Goal: Task Accomplishment & Management: Manage account settings

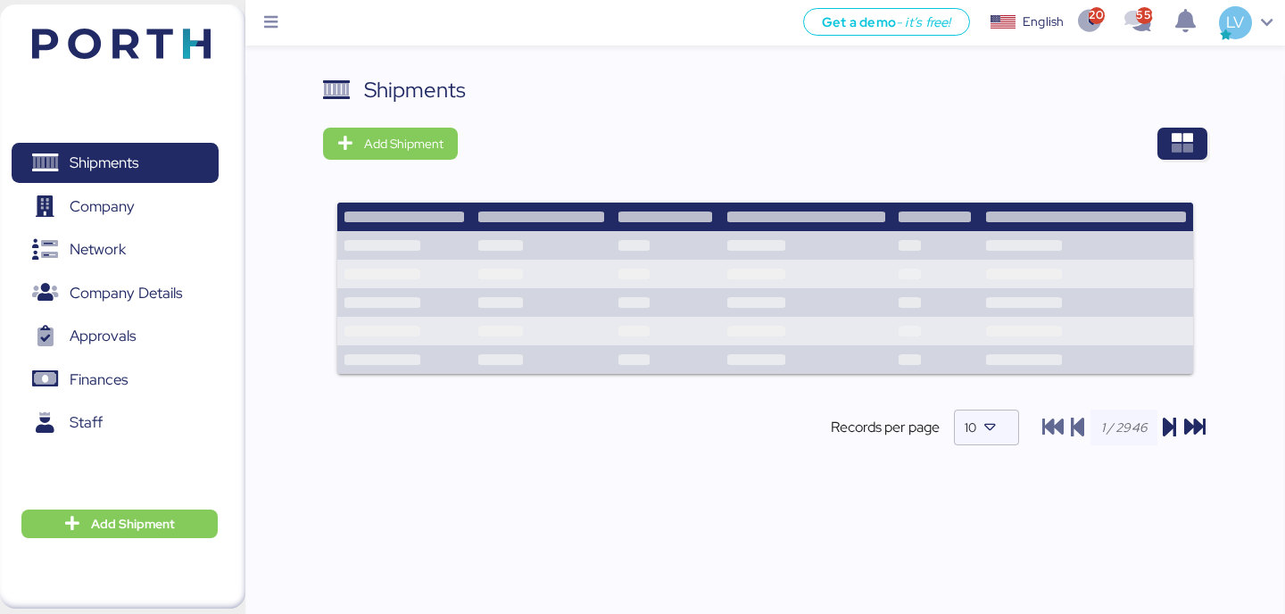
click at [1139, 154] on div at bounding box center [838, 144] width 736 height 32
click at [1183, 109] on div "Shipments Add Shipment Records per page 10" at bounding box center [764, 275] width 883 height 402
click at [1185, 124] on div "Shipments Add Shipment Records per page 10" at bounding box center [764, 275] width 883 height 402
click at [1185, 142] on icon "button" at bounding box center [1182, 143] width 21 height 21
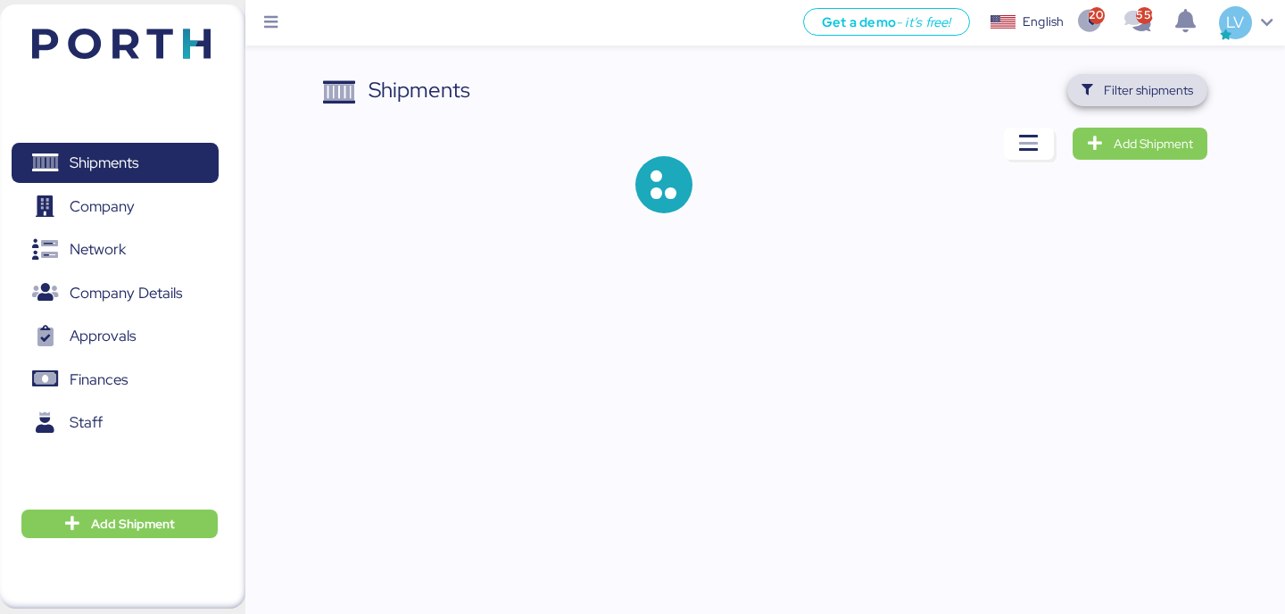
click at [1134, 97] on span "Filter shipments" at bounding box center [1148, 89] width 89 height 21
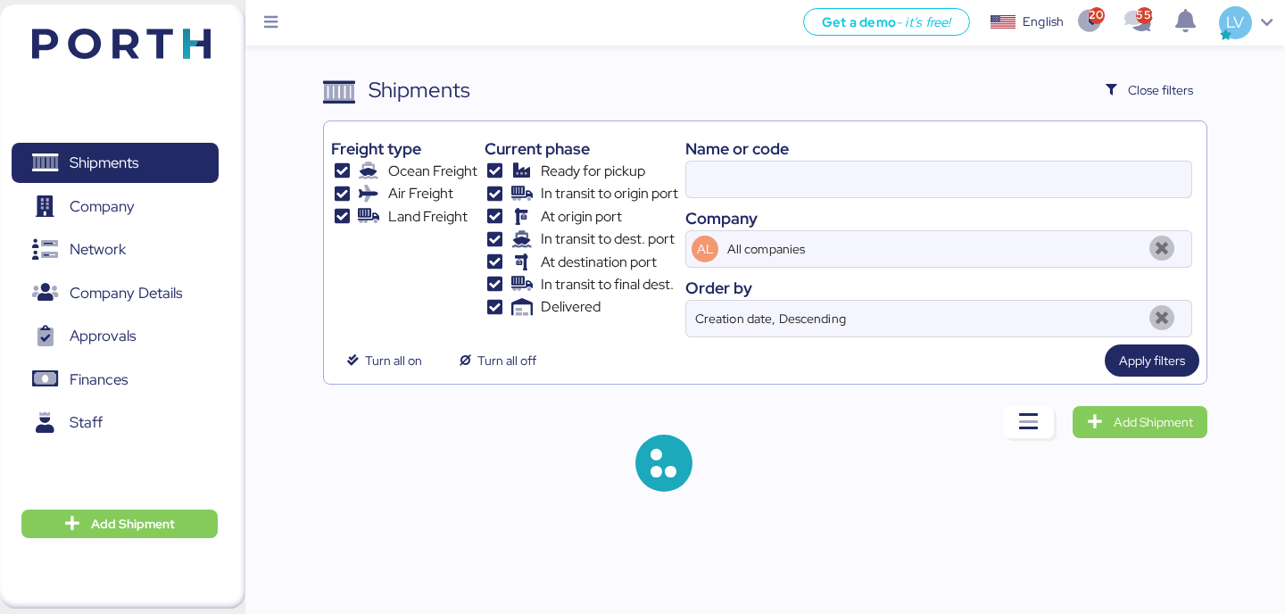
click at [1018, 197] on div at bounding box center [938, 179] width 507 height 37
click at [1018, 197] on input at bounding box center [938, 180] width 505 height 36
click at [1018, 197] on div at bounding box center [938, 179] width 507 height 37
click at [1018, 197] on input at bounding box center [938, 180] width 505 height 36
click at [1018, 197] on div at bounding box center [938, 179] width 507 height 37
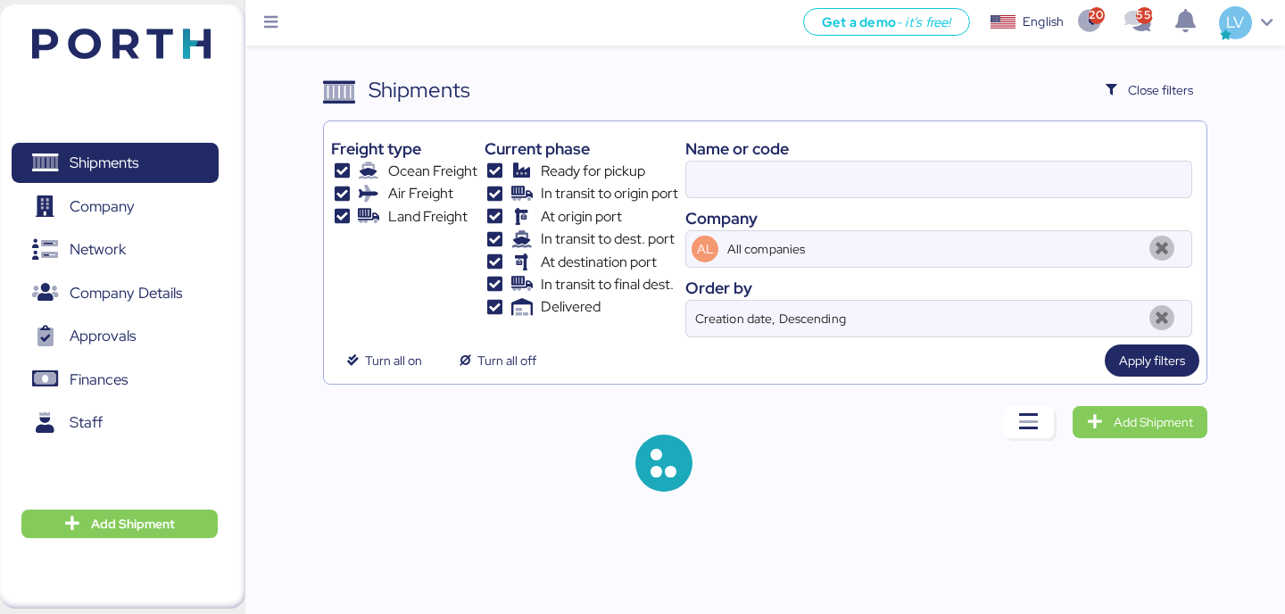
click at [1018, 197] on input at bounding box center [938, 180] width 505 height 36
click at [1018, 190] on input at bounding box center [938, 180] width 505 height 36
paste input "COSU6425905350"
type input "142502121753"
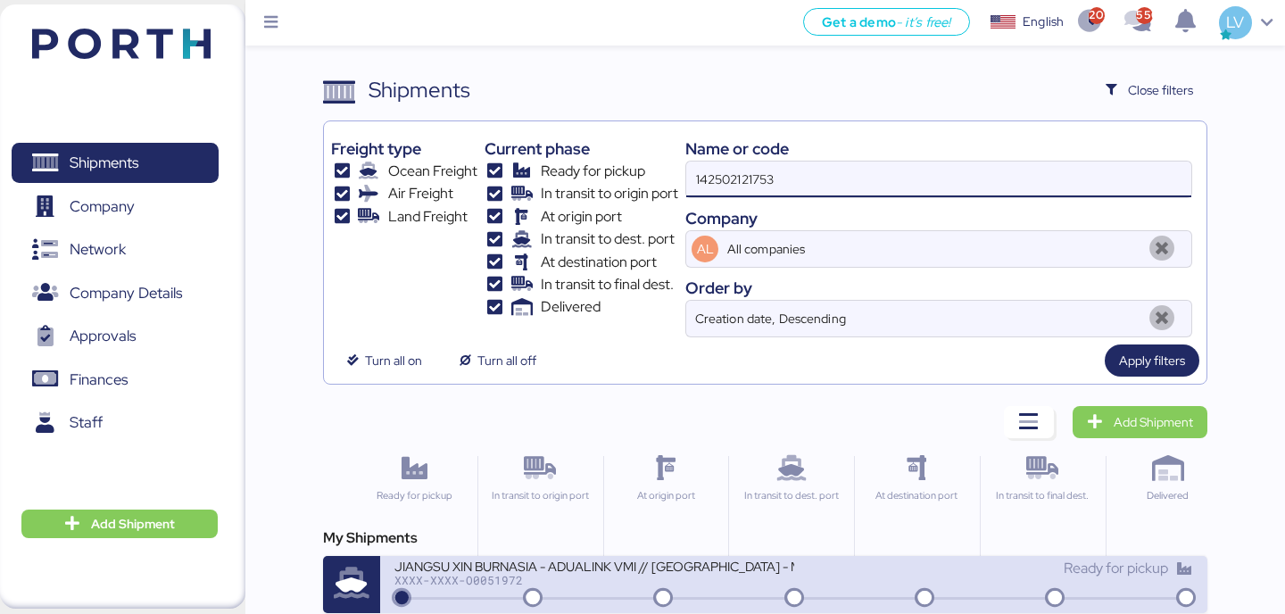
click at [523, 566] on div "JIANGSU XIN BURNASIA - ADUALINK VMI // [GEOGRAPHIC_DATA] - MANZANILLO // MBL: E…" at bounding box center [593, 565] width 399 height 15
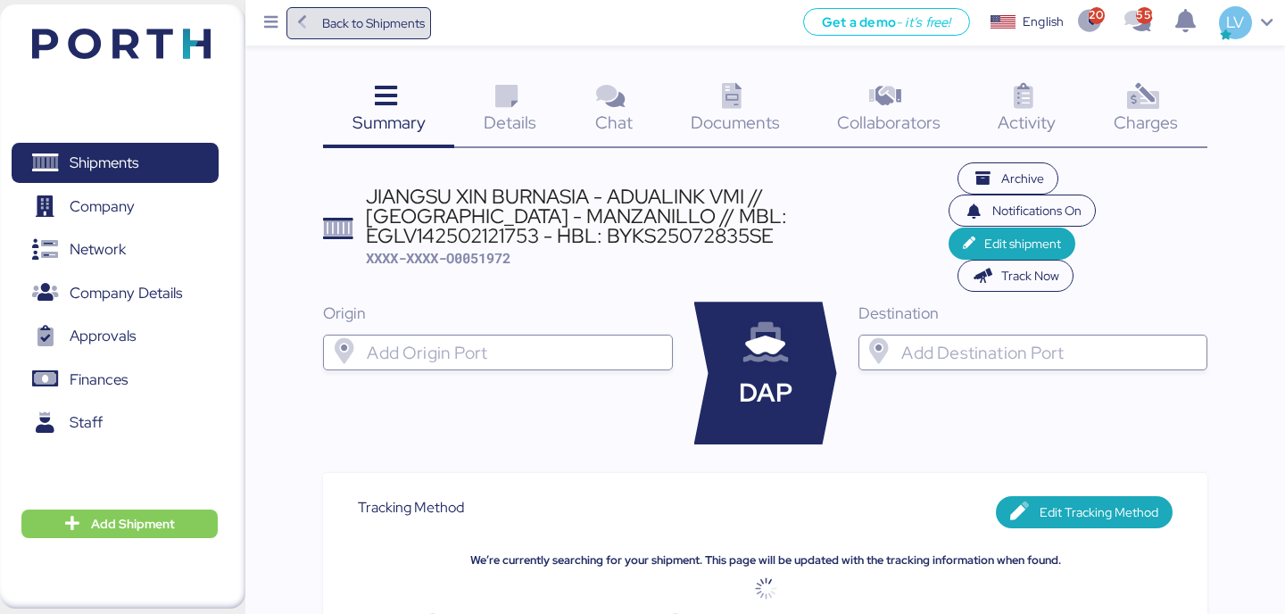
click at [428, 10] on span "Back to Shipments" at bounding box center [358, 23] width 145 height 32
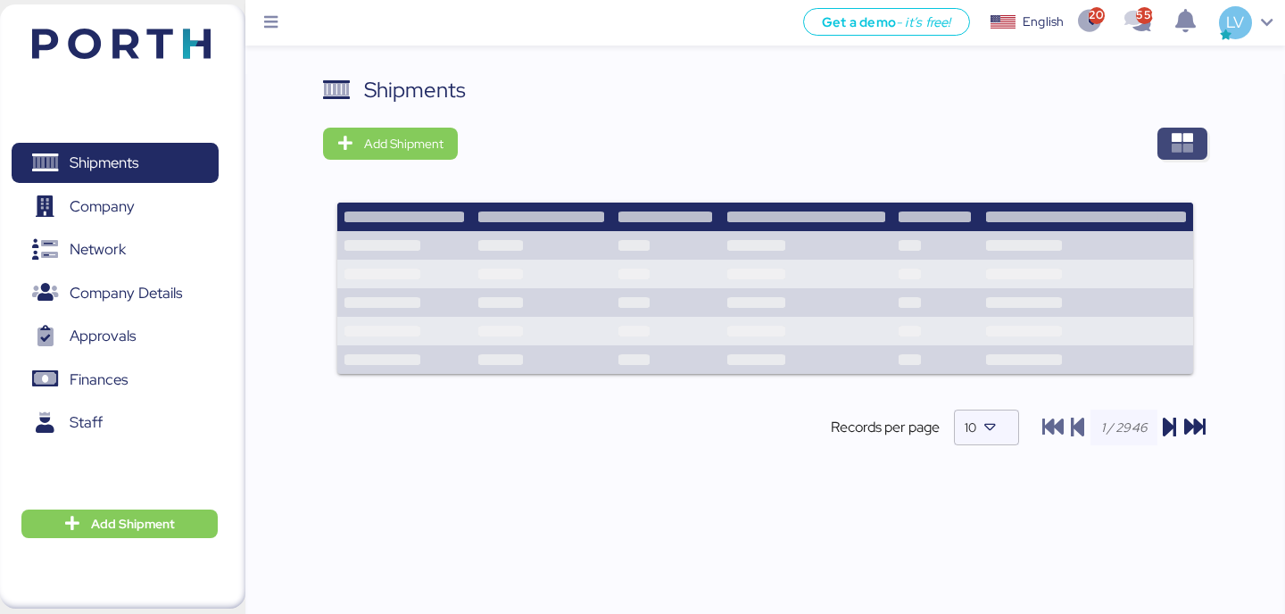
click at [1191, 153] on icon "button" at bounding box center [1182, 143] width 21 height 21
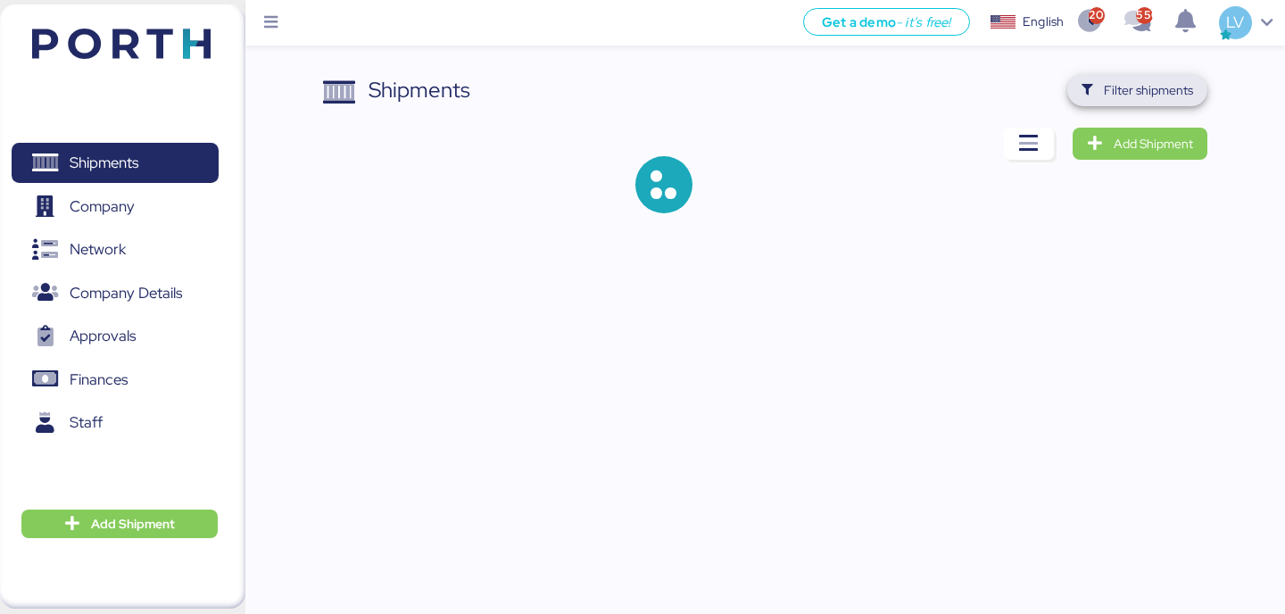
click at [1113, 99] on span "Filter shipments" at bounding box center [1148, 89] width 89 height 21
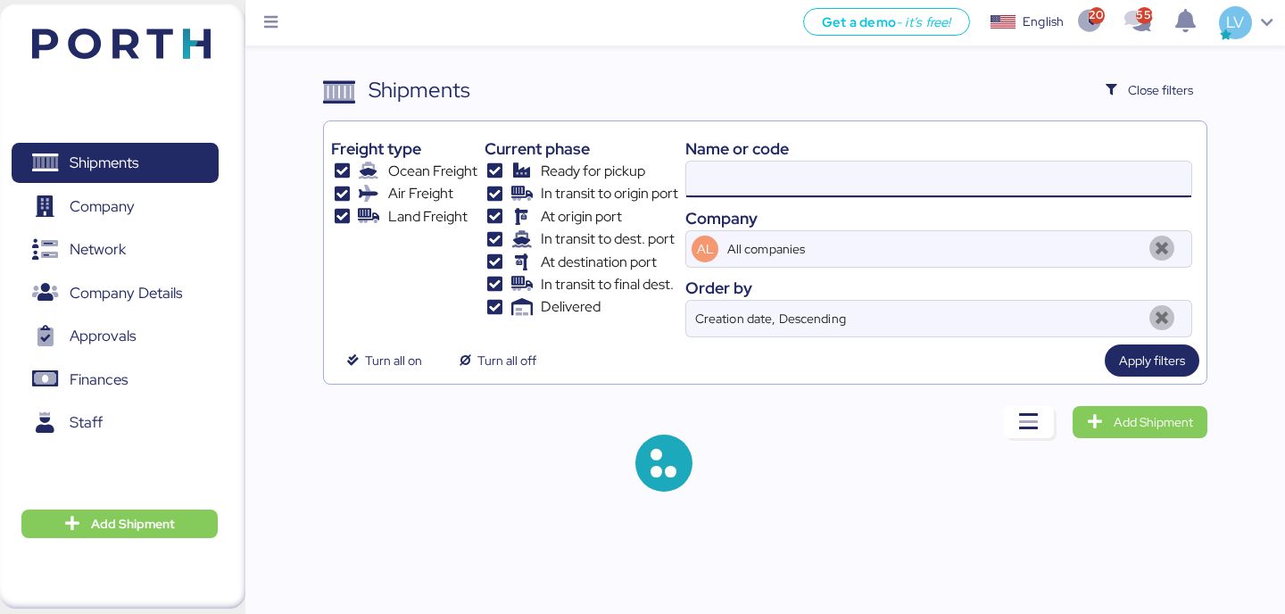
click at [945, 182] on input at bounding box center [938, 180] width 505 height 36
paste input "COSU6425905350"
type input "COSU6425905350"
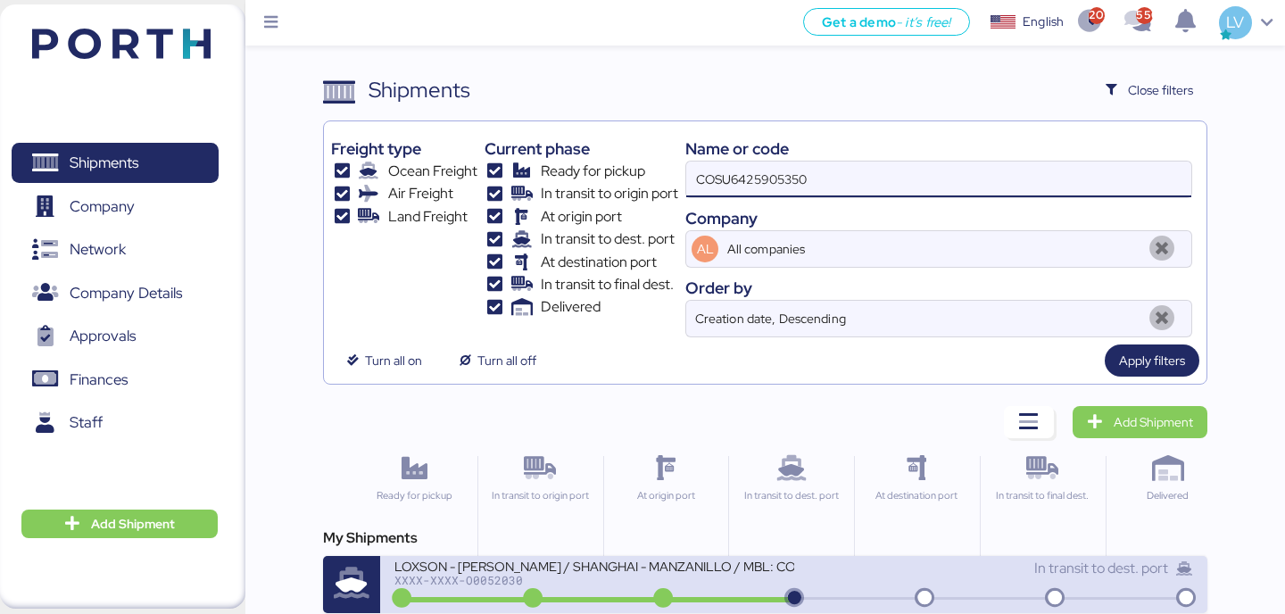
click at [729, 578] on div "XXXX-XXXX-O0052030" at bounding box center [593, 580] width 399 height 12
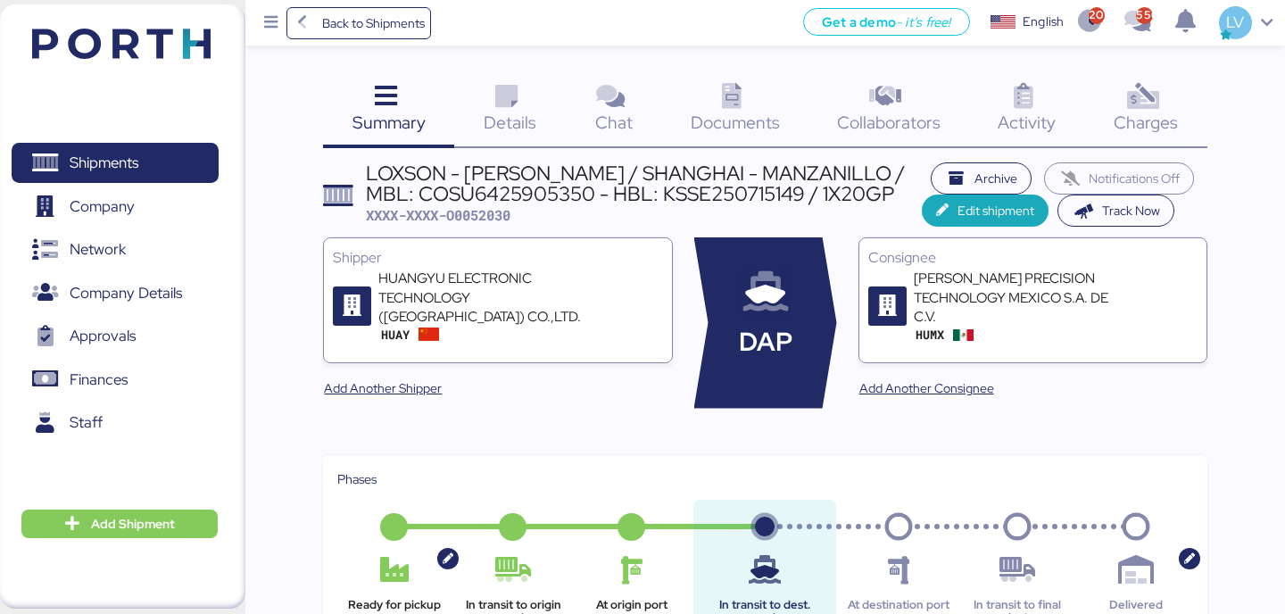
click at [1149, 92] on icon at bounding box center [1143, 97] width 38 height 26
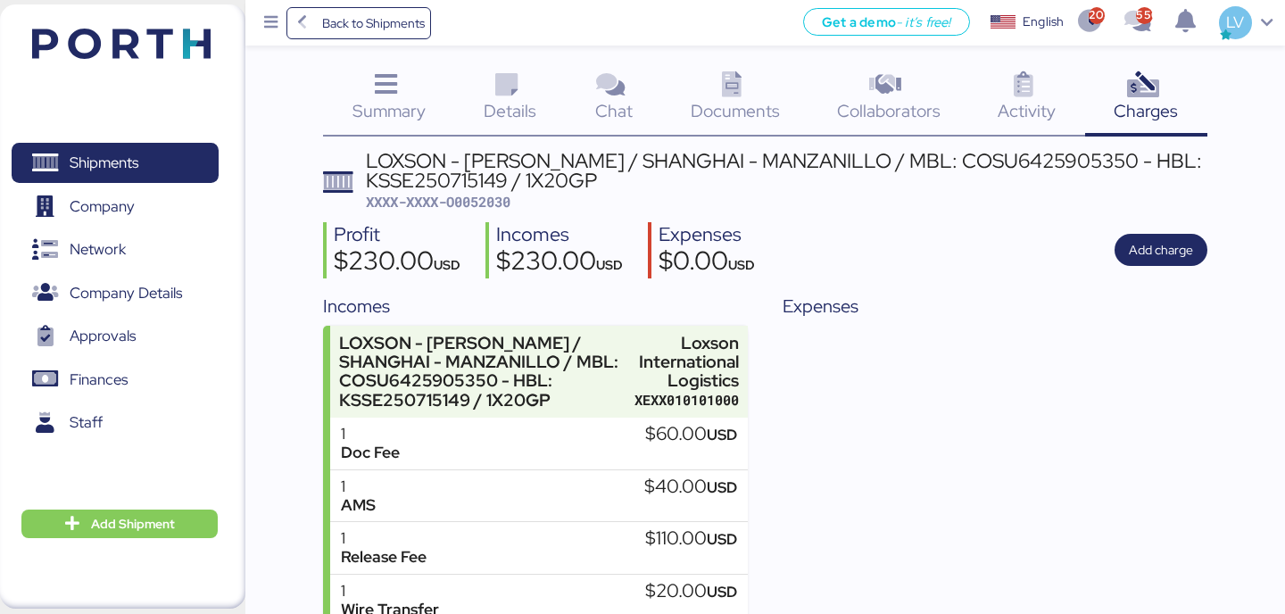
scroll to position [9, 0]
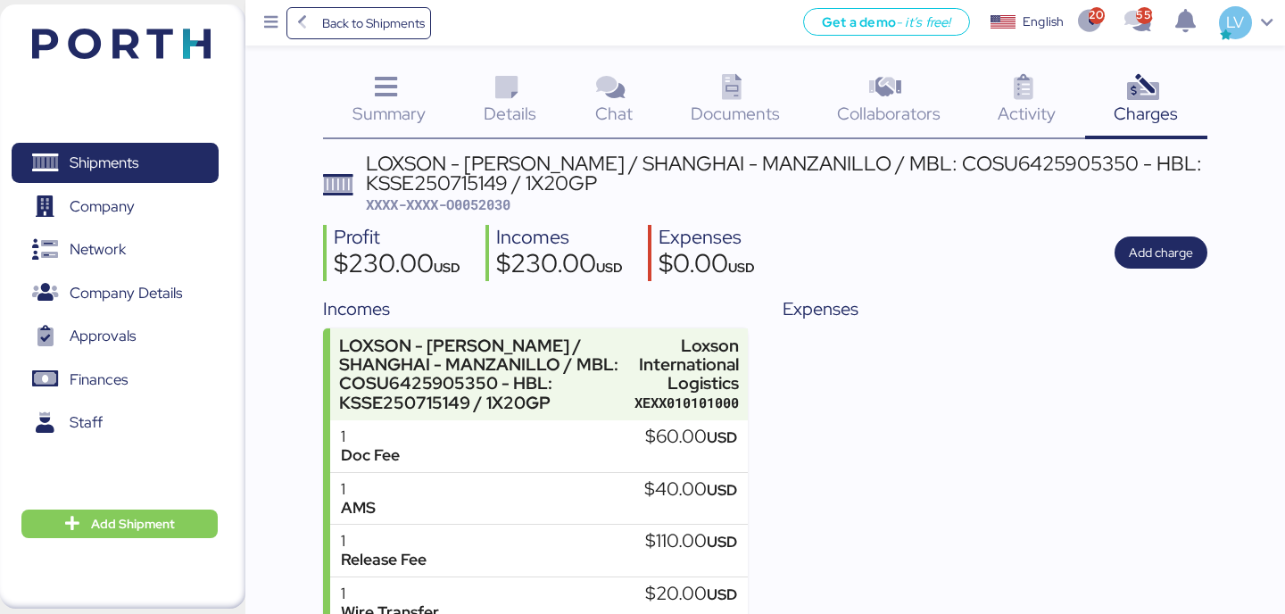
click at [402, 107] on span "Summary" at bounding box center [388, 113] width 73 height 23
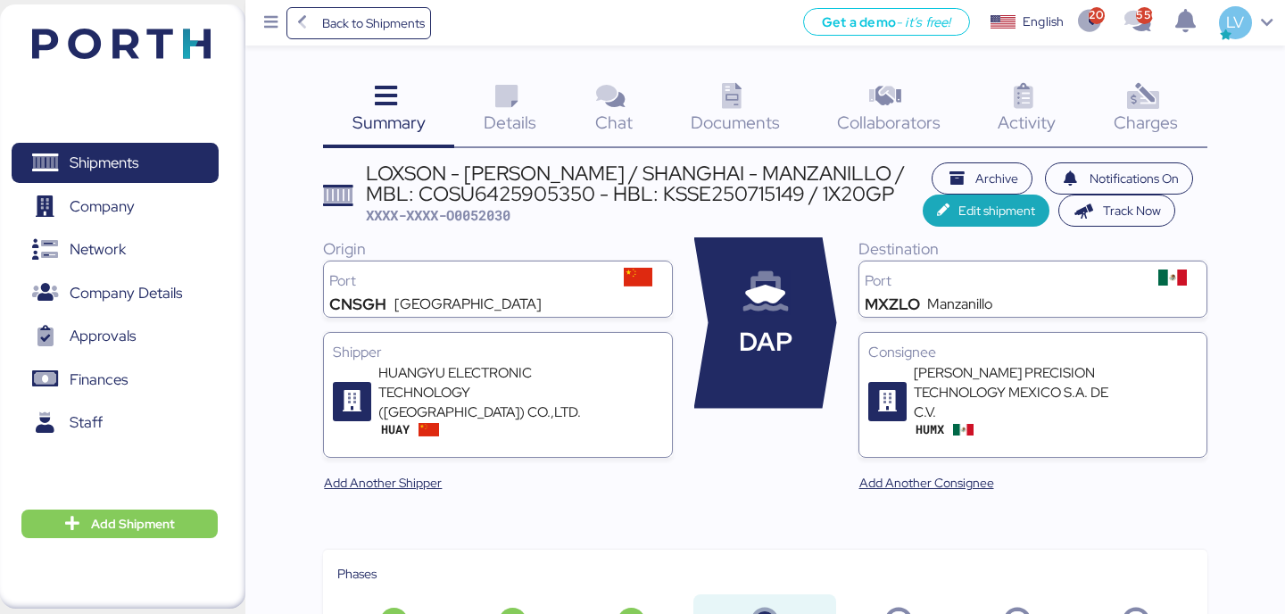
click at [336, 39] on div "Back to Shipments Get a demo - it’s free! Get a demo English Inglés English 205…" at bounding box center [765, 23] width 1040 height 46
click at [344, 26] on span "Back to Shipments" at bounding box center [373, 22] width 103 height 21
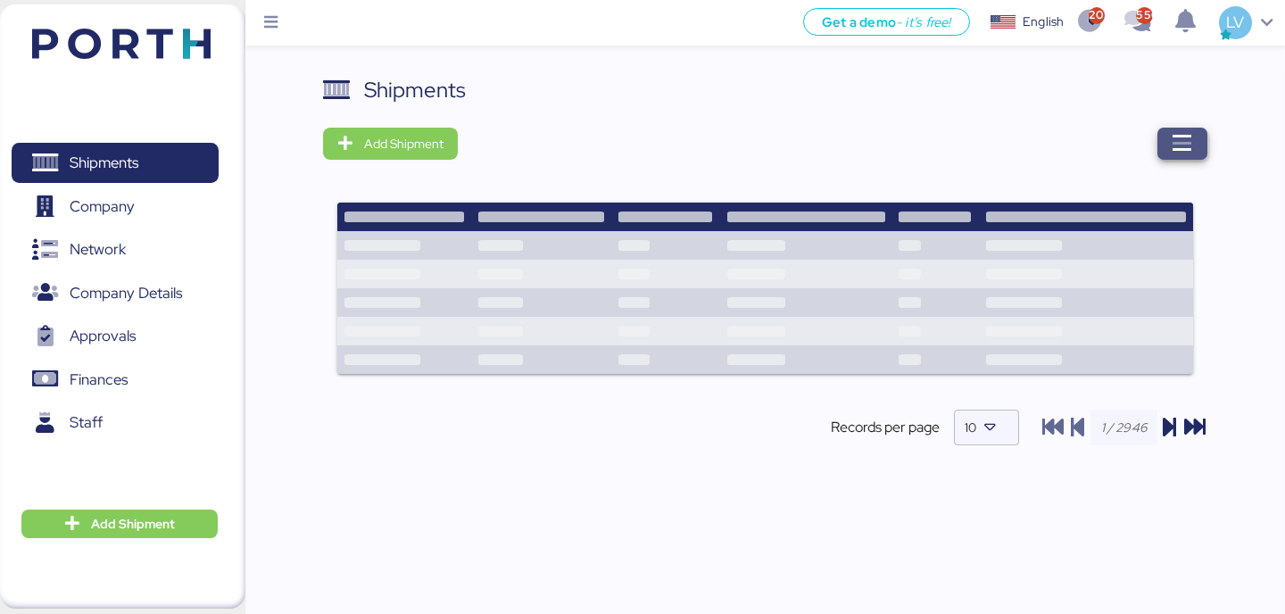
click at [1186, 145] on icon "button" at bounding box center [1182, 143] width 21 height 21
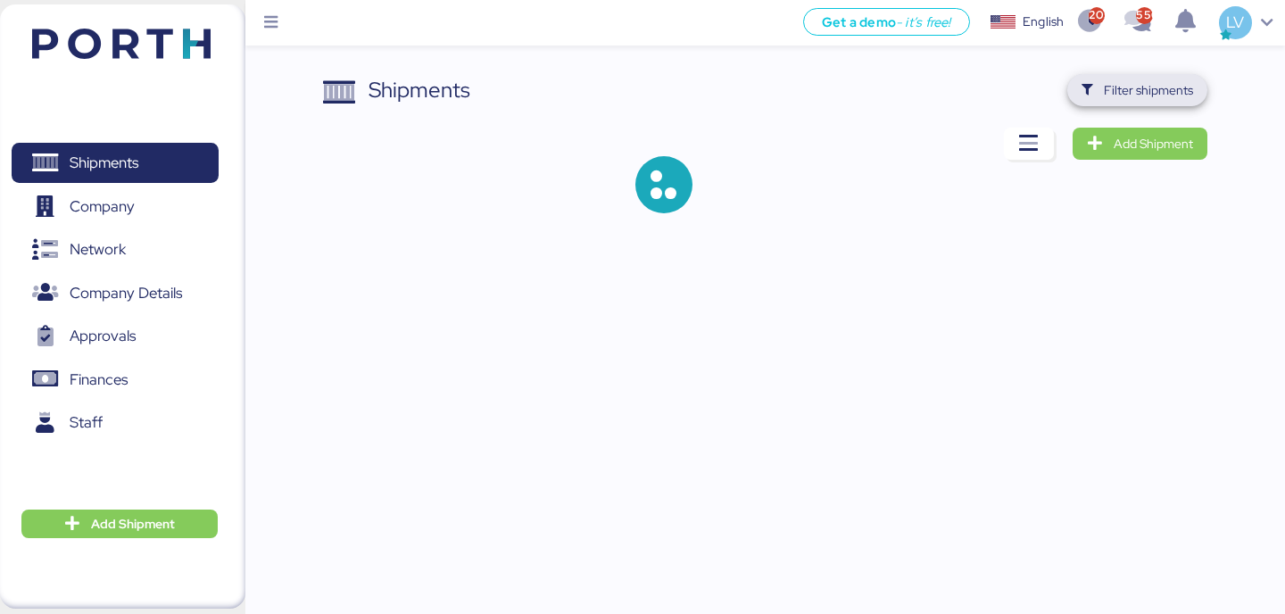
click at [1182, 97] on span "Filter shipments" at bounding box center [1148, 89] width 89 height 21
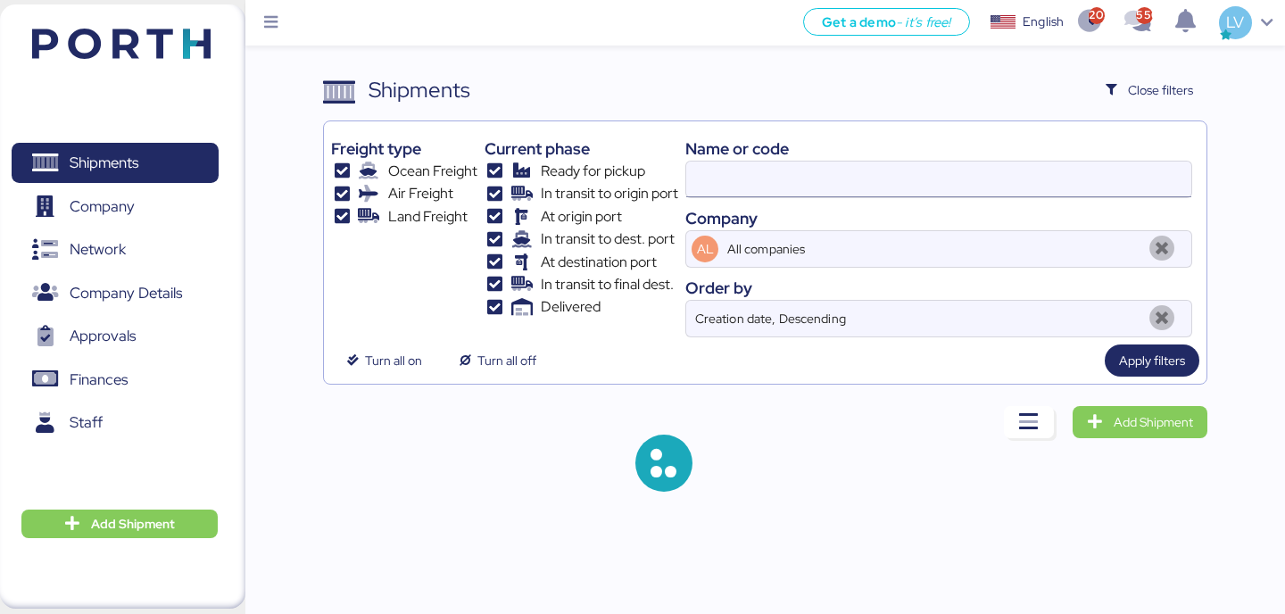
click at [976, 188] on input at bounding box center [938, 180] width 505 height 36
paste input "CNICB25006730"
type input "CNICB25006730"
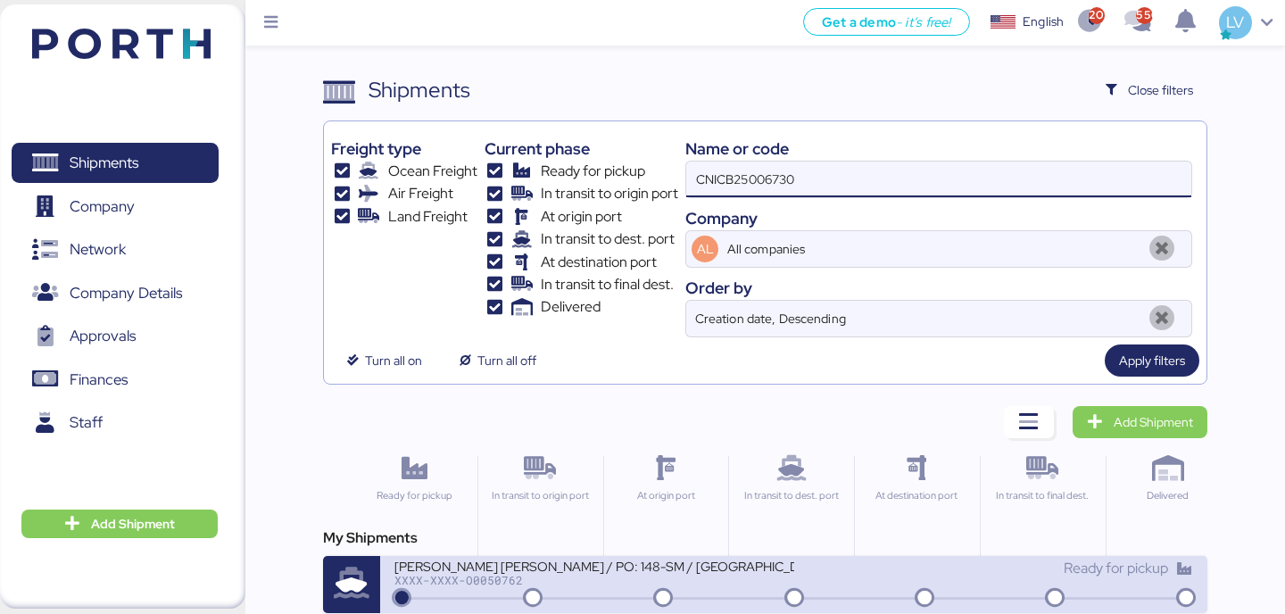
click at [676, 566] on div "[PERSON_NAME] [PERSON_NAME] / PO: 148-SM / [GEOGRAPHIC_DATA]- [GEOGRAPHIC_DATA]…" at bounding box center [593, 565] width 399 height 15
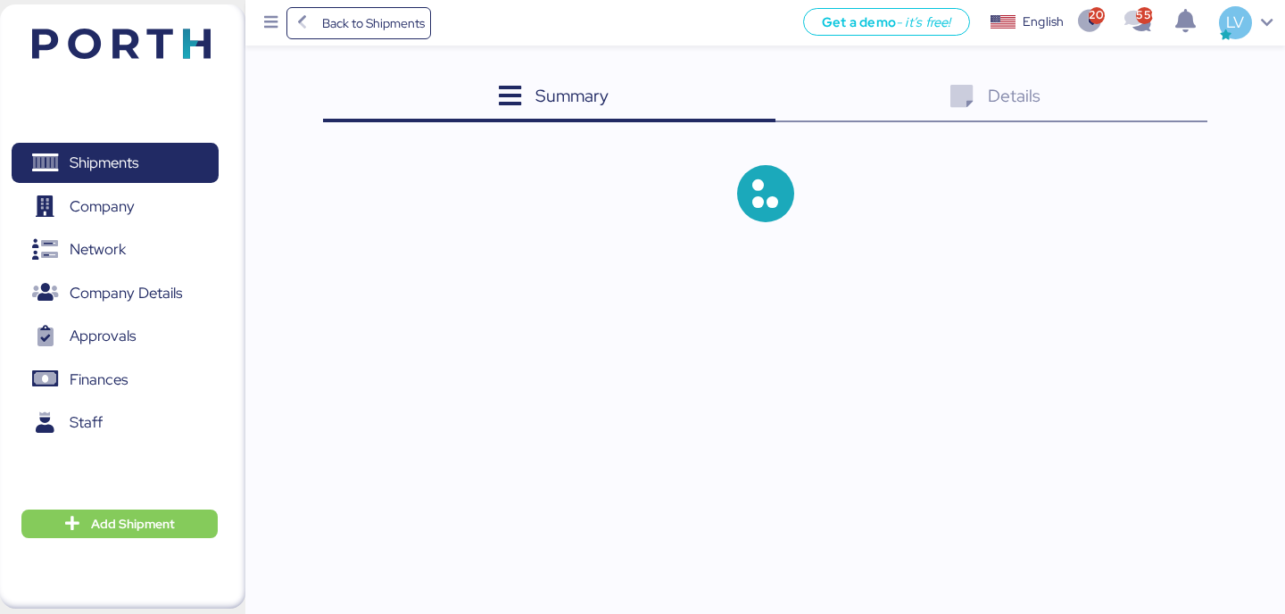
click at [1187, 89] on div "Details 0" at bounding box center [991, 98] width 432 height 48
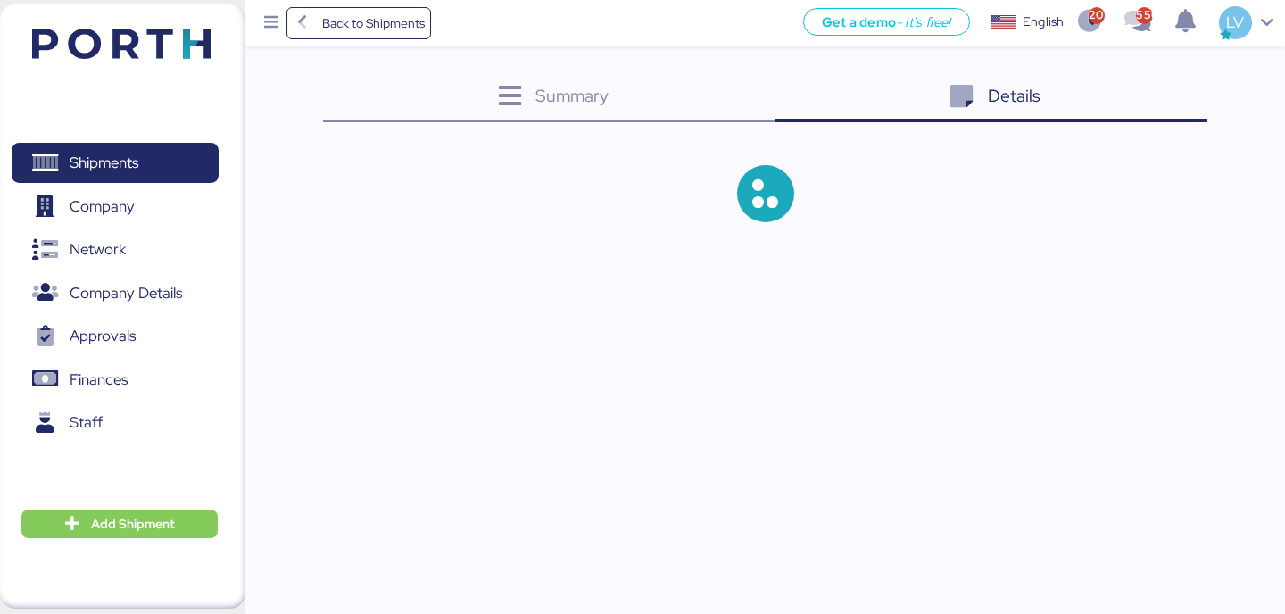
click at [1173, 101] on div "Details 0" at bounding box center [991, 98] width 432 height 48
click at [1172, 101] on div "Details 0" at bounding box center [991, 98] width 432 height 48
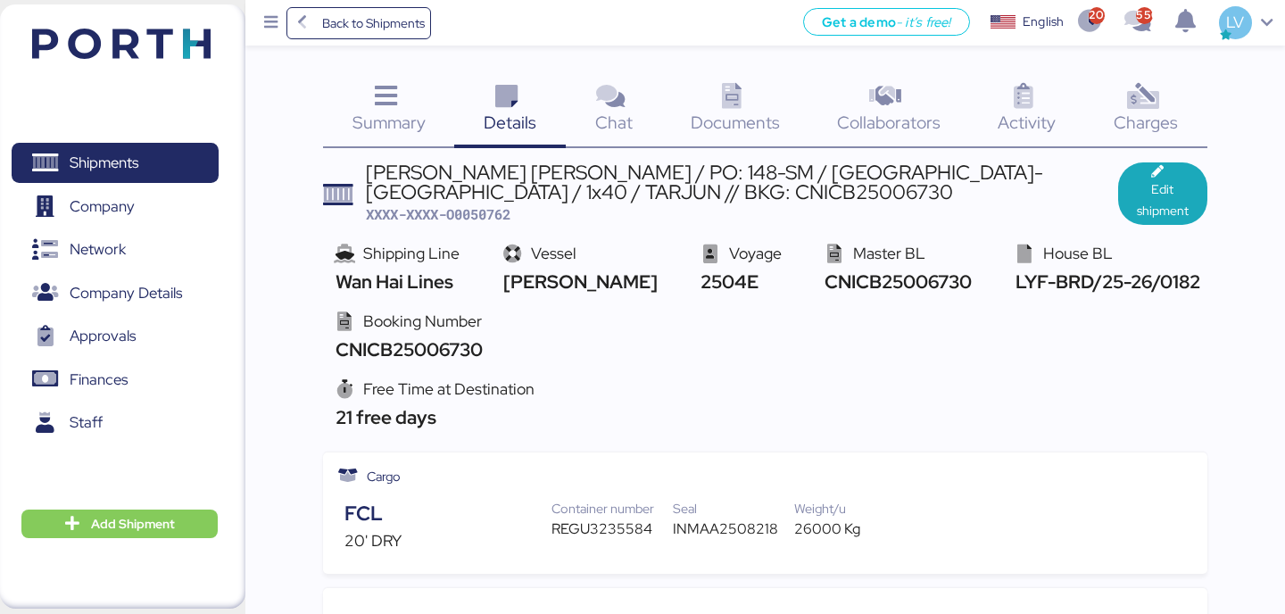
click at [1158, 126] on span "Charges" at bounding box center [1146, 122] width 64 height 23
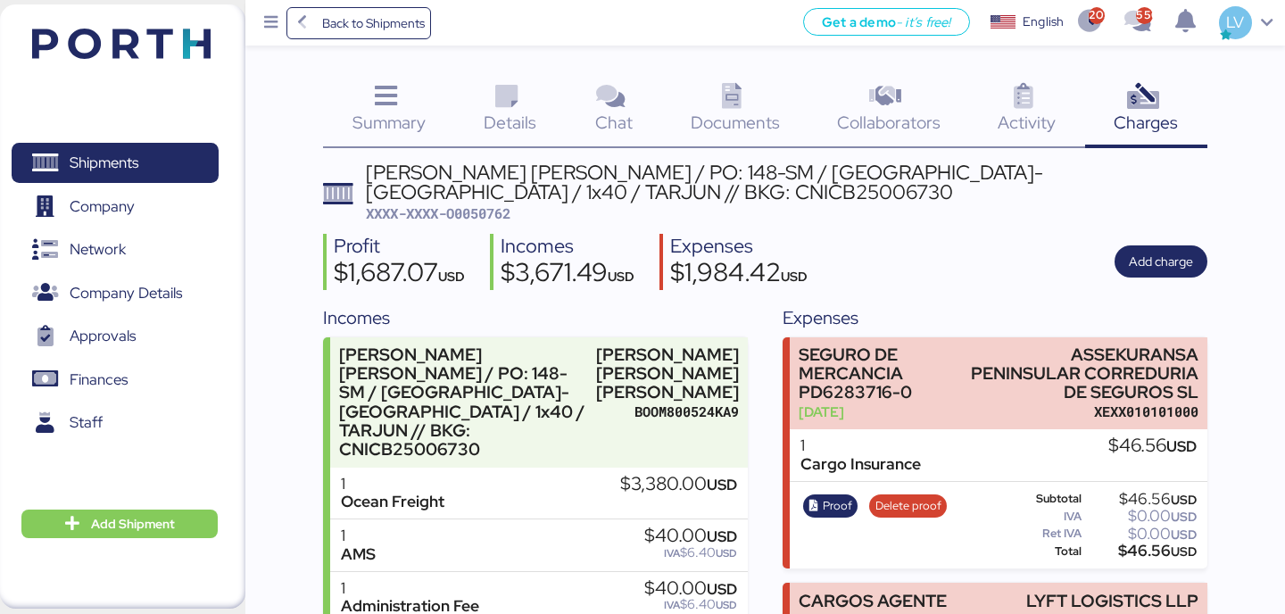
click at [457, 199] on div "[PERSON_NAME] [PERSON_NAME] / PO: 148-SM / [GEOGRAPHIC_DATA]- [GEOGRAPHIC_DATA]…" at bounding box center [787, 182] width 842 height 40
copy div "CNICB25006730"
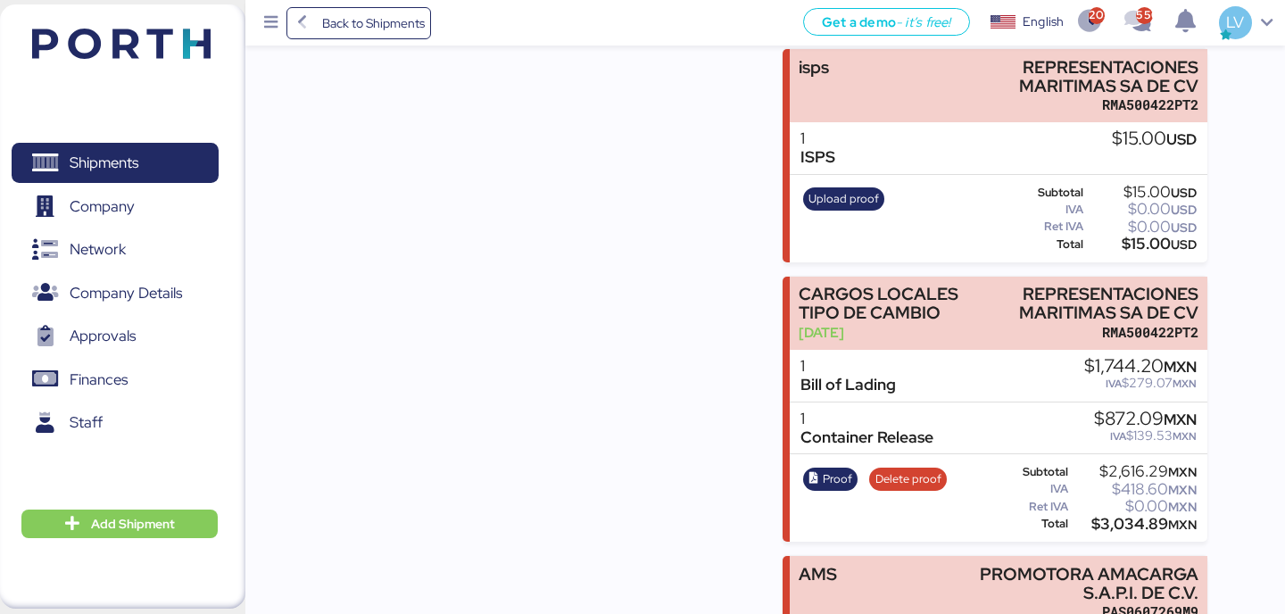
scroll to position [906, 0]
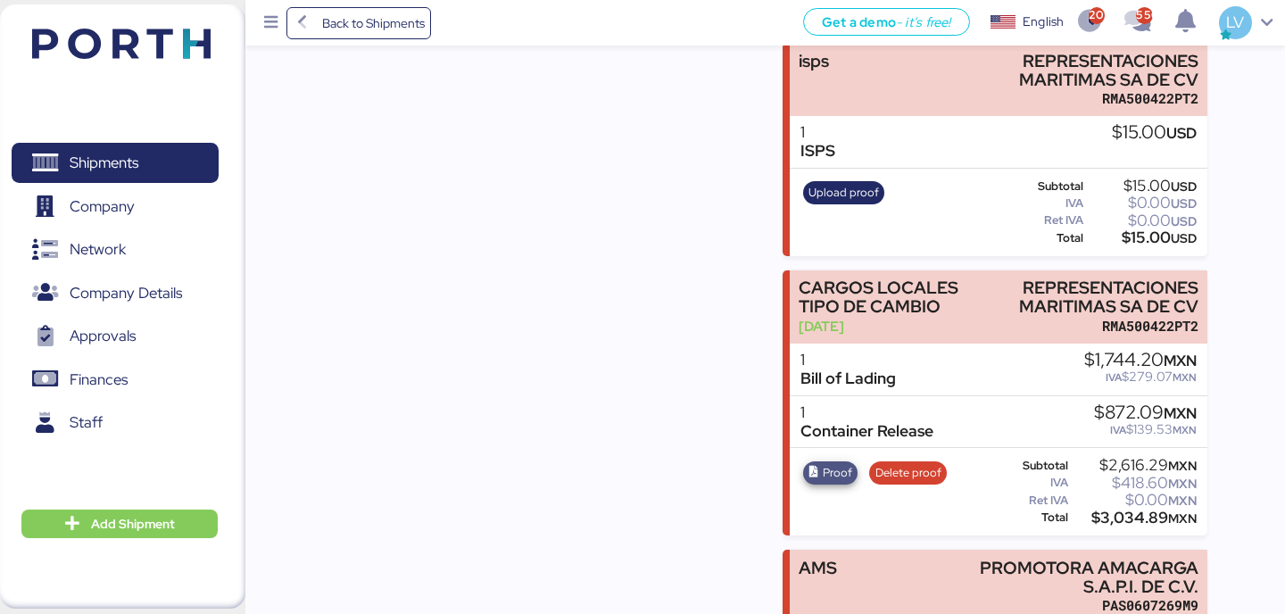
click at [851, 471] on span "Proof" at bounding box center [830, 472] width 55 height 23
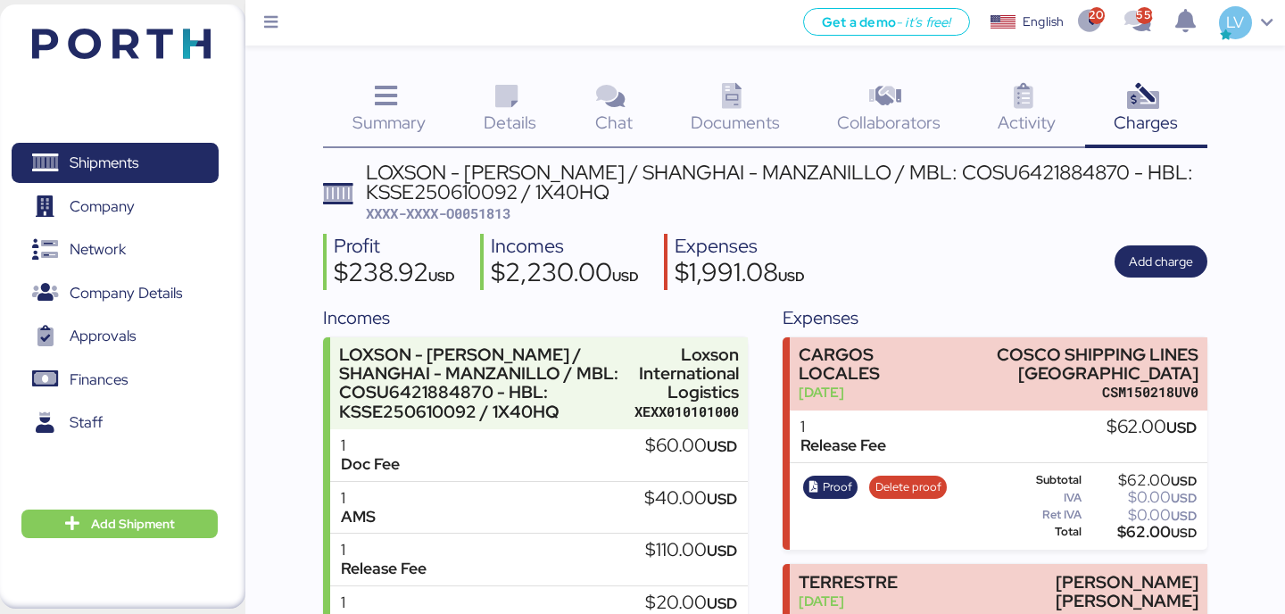
click at [177, 38] on img at bounding box center [121, 44] width 178 height 30
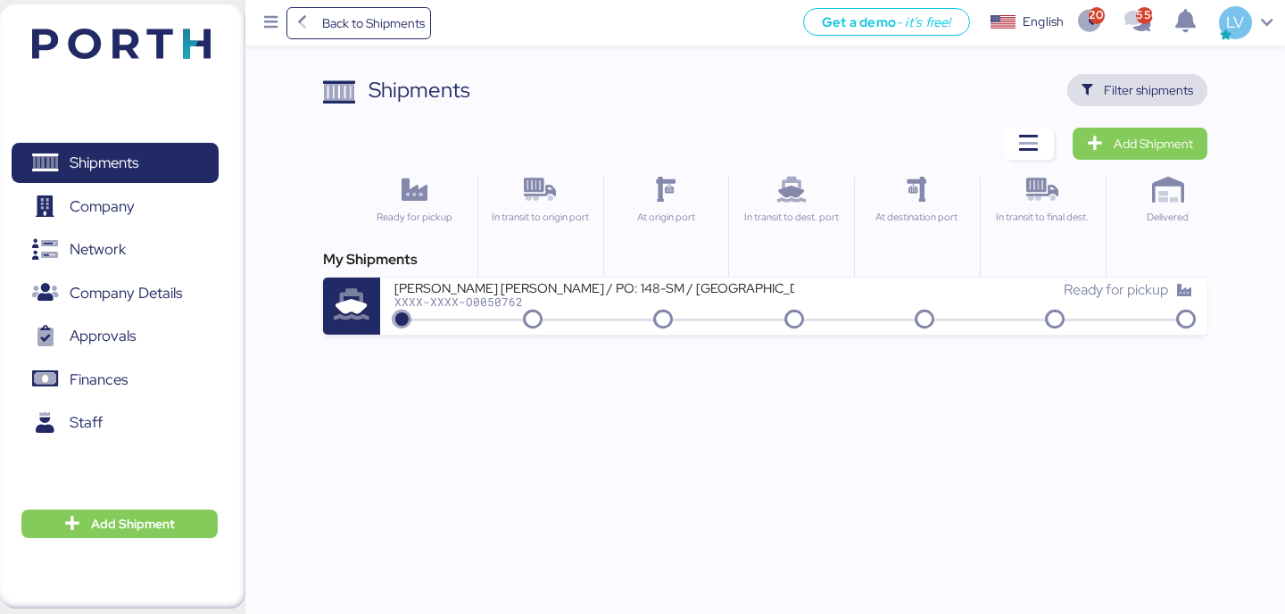
click at [1069, 86] on span "Filter shipments" at bounding box center [1137, 90] width 140 height 32
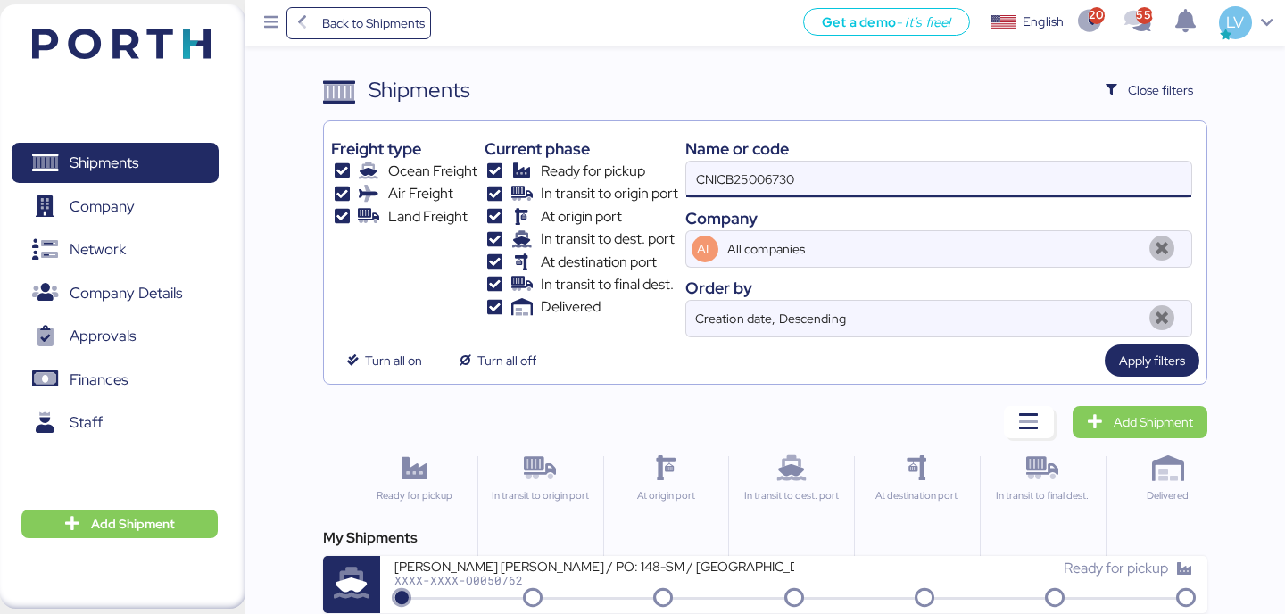
click at [956, 166] on input "CNICB25006730" at bounding box center [938, 180] width 505 height 36
paste input "CNICB25007343"
click at [955, 166] on input "CNICB25007343 CNICB25006730" at bounding box center [938, 180] width 505 height 36
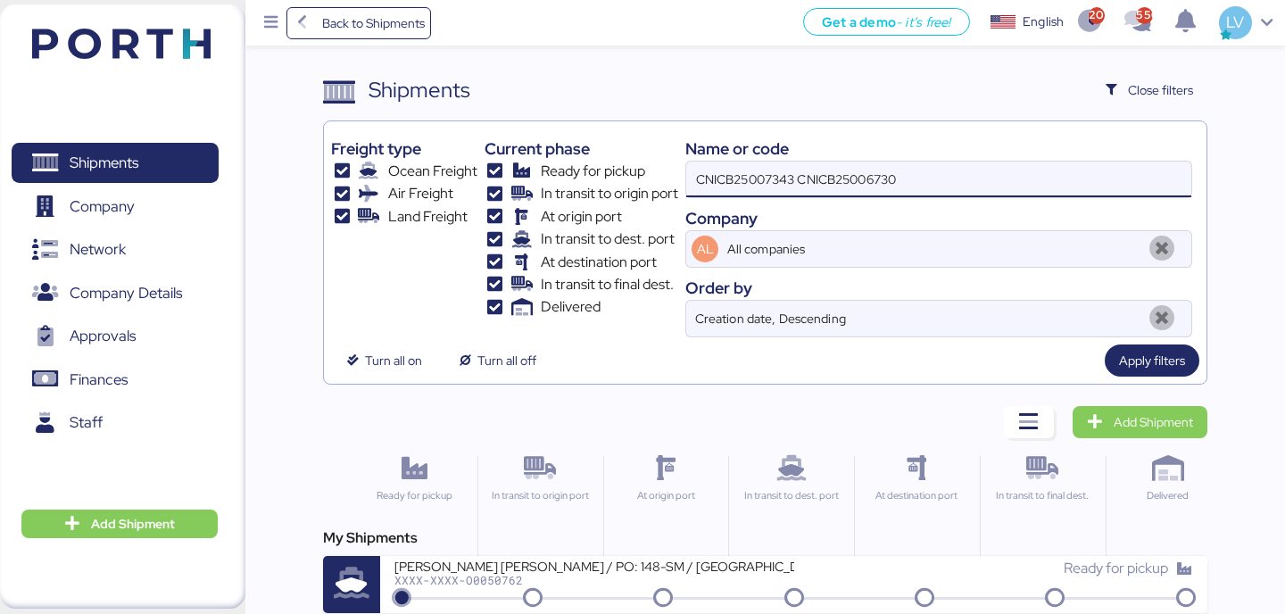
click at [955, 166] on input "CNICB25007343 CNICB25006730" at bounding box center [938, 180] width 505 height 36
paste input
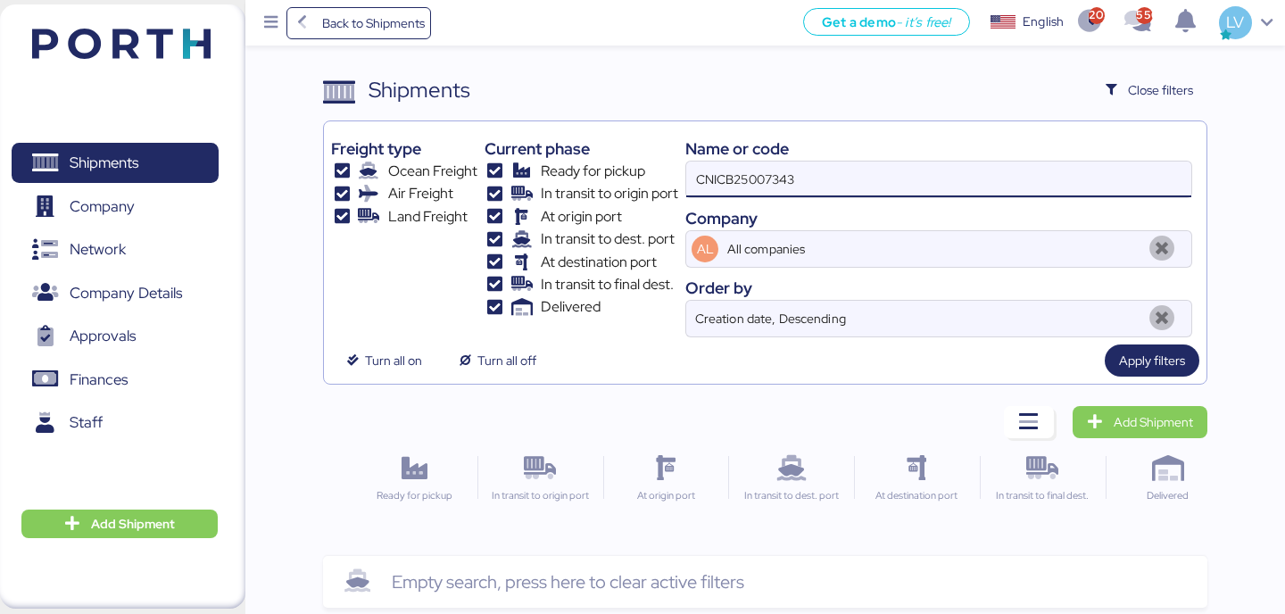
click at [822, 172] on input "CNICB25007343" at bounding box center [938, 180] width 505 height 36
type input "50763"
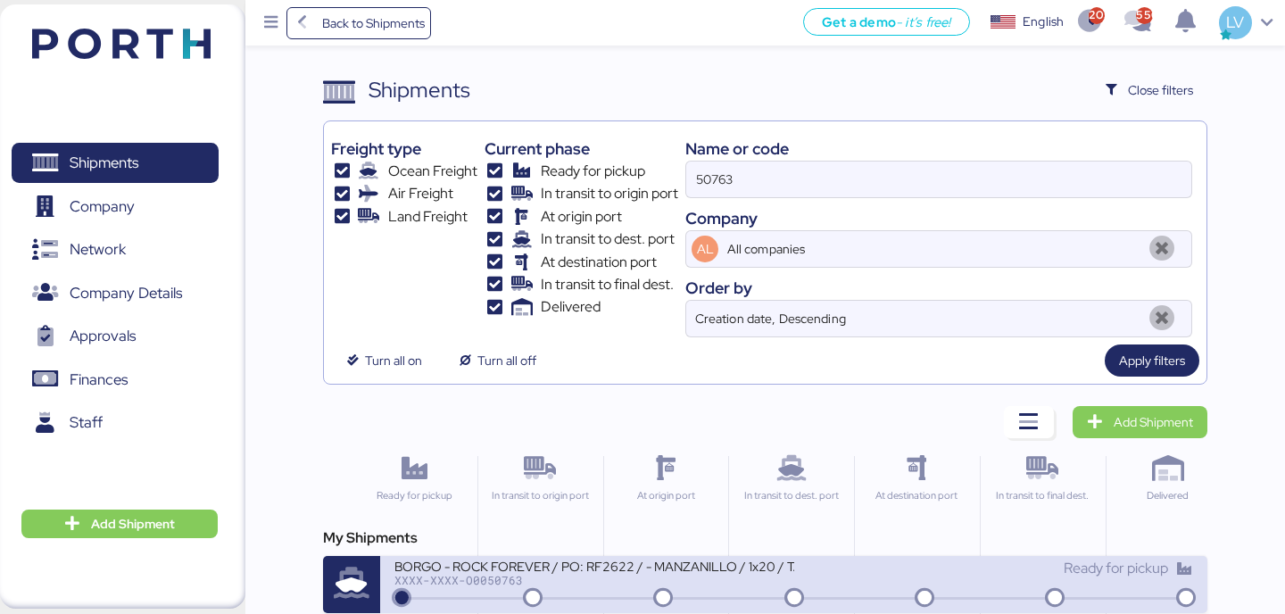
click at [551, 569] on div "BORGO - ROCK FOREVER / PO: RF2622 / - MANZANILLO / 1x20 / TARJUN" at bounding box center [593, 565] width 399 height 15
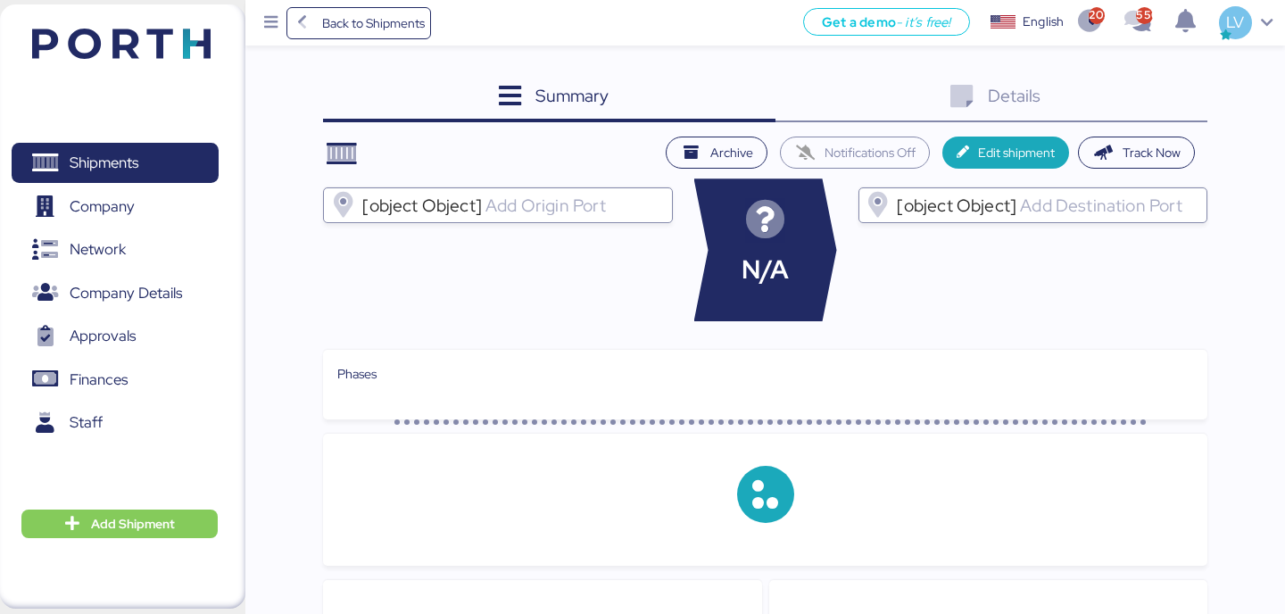
click at [1160, 110] on div "Details 0" at bounding box center [991, 98] width 432 height 48
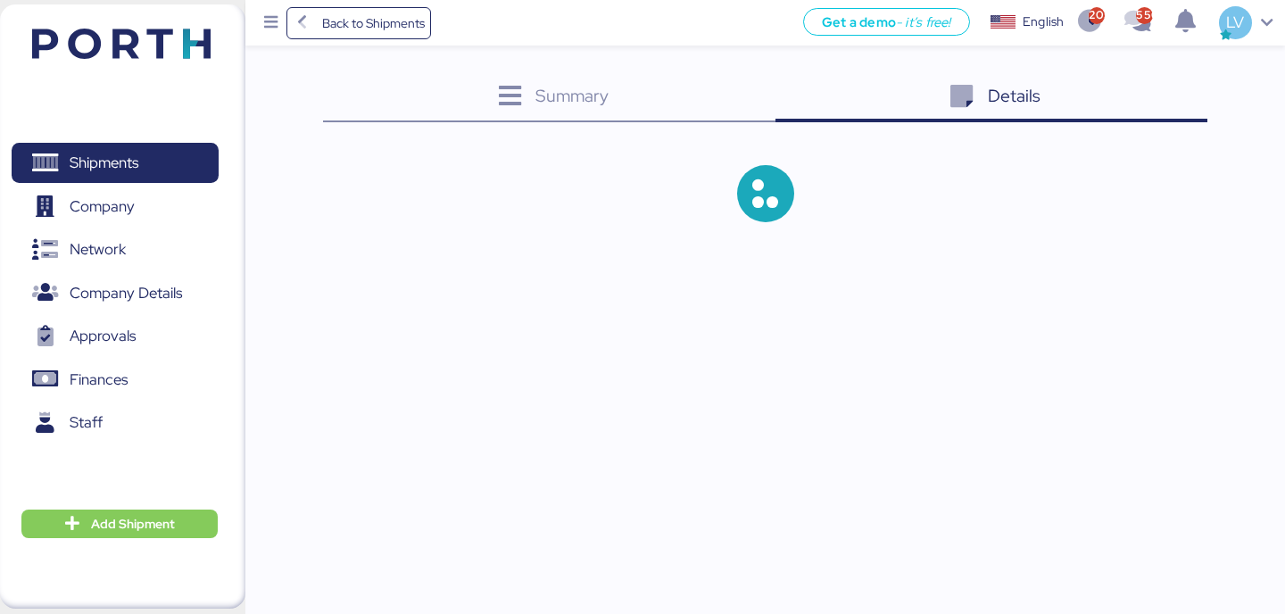
click at [1160, 110] on div "Summary 0 Details 0" at bounding box center [764, 98] width 883 height 48
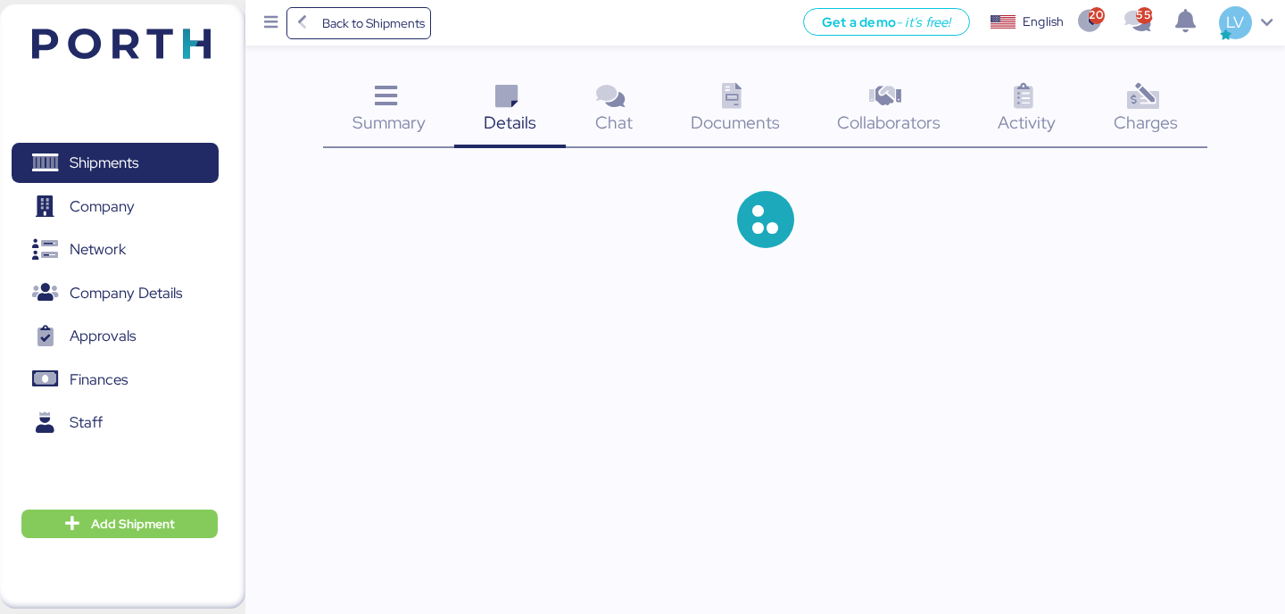
click at [1158, 110] on div "Charges 0" at bounding box center [1146, 111] width 122 height 74
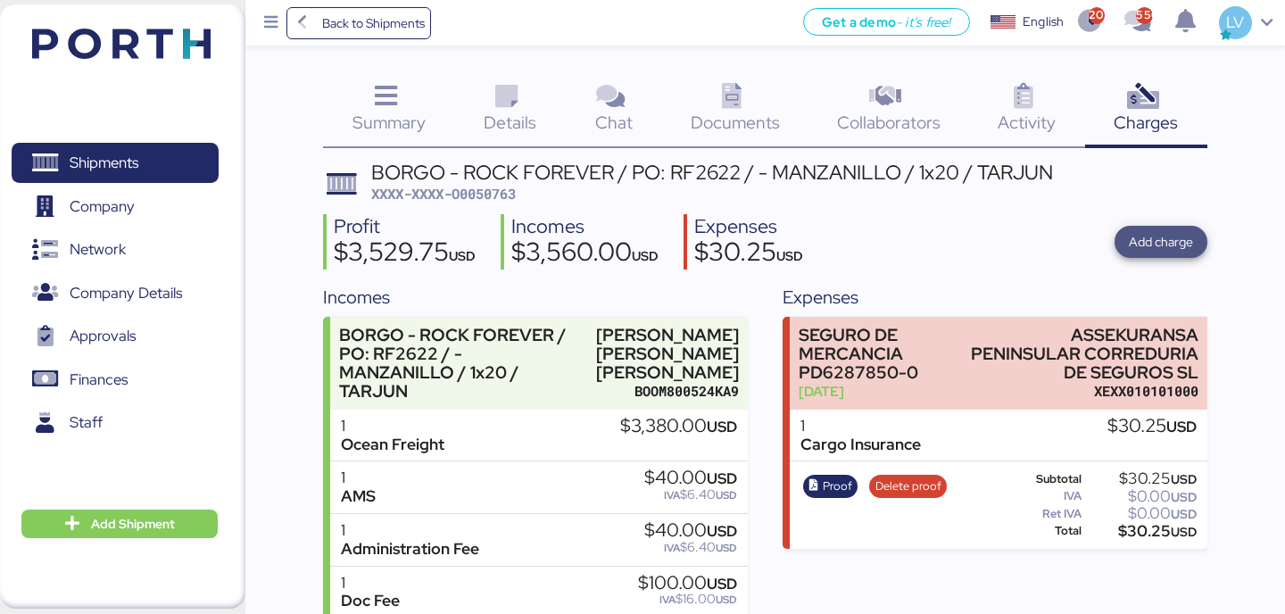
click at [1170, 227] on span "Add charge" at bounding box center [1161, 242] width 93 height 32
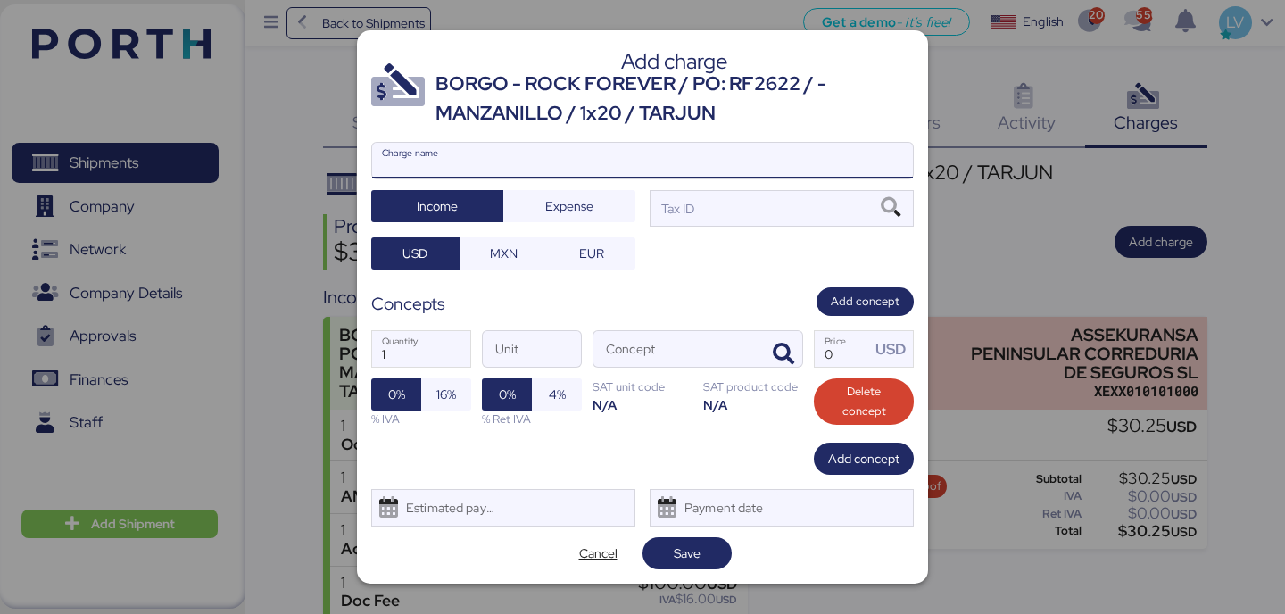
click at [788, 162] on input "Charge name" at bounding box center [642, 161] width 541 height 36
type input "c"
type input "CARGO SEGURIDAD PORTUARIA"
click at [584, 206] on span "Expense" at bounding box center [569, 205] width 48 height 21
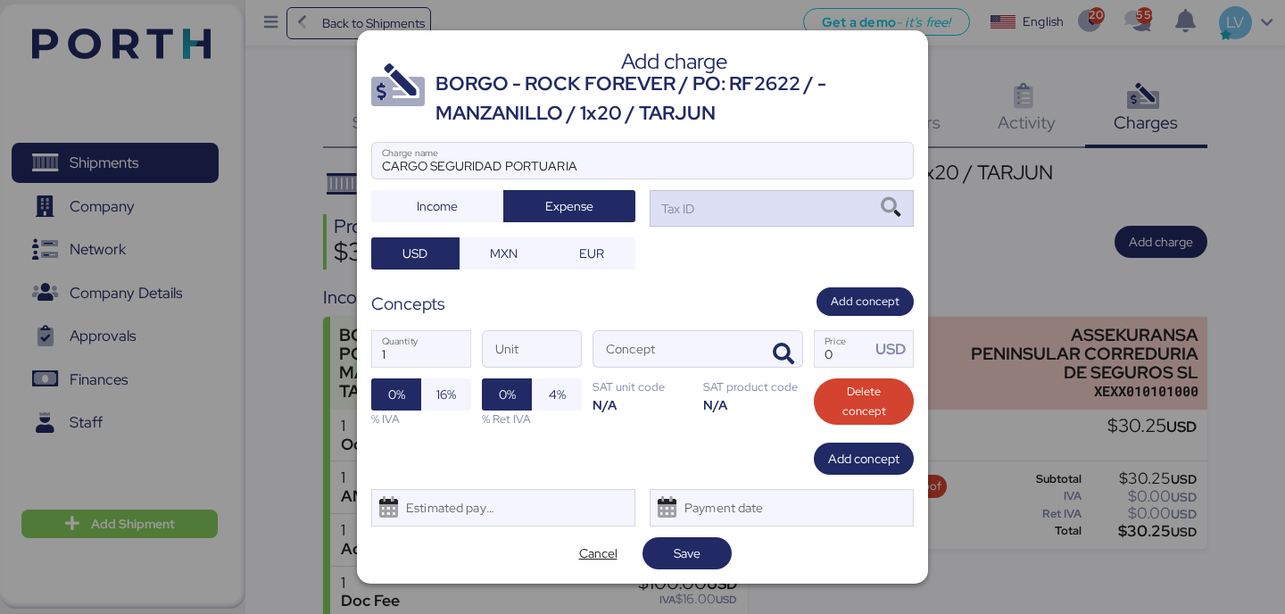
click at [781, 225] on div "Tax ID" at bounding box center [782, 208] width 264 height 36
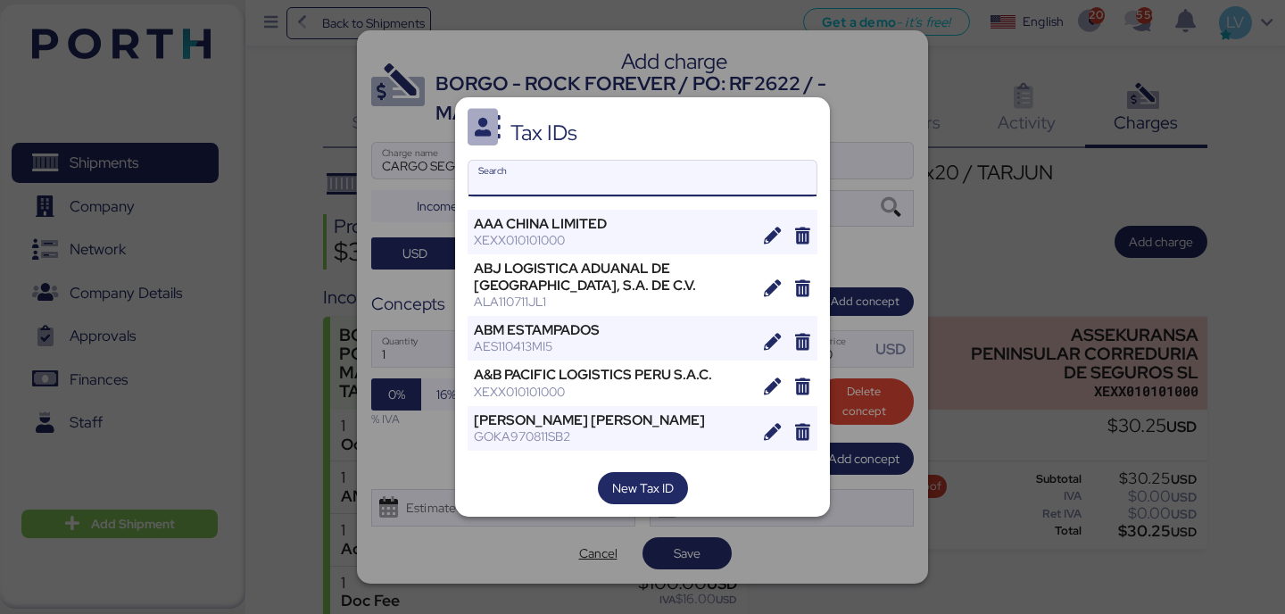
click at [621, 193] on input "Search" at bounding box center [643, 179] width 348 height 36
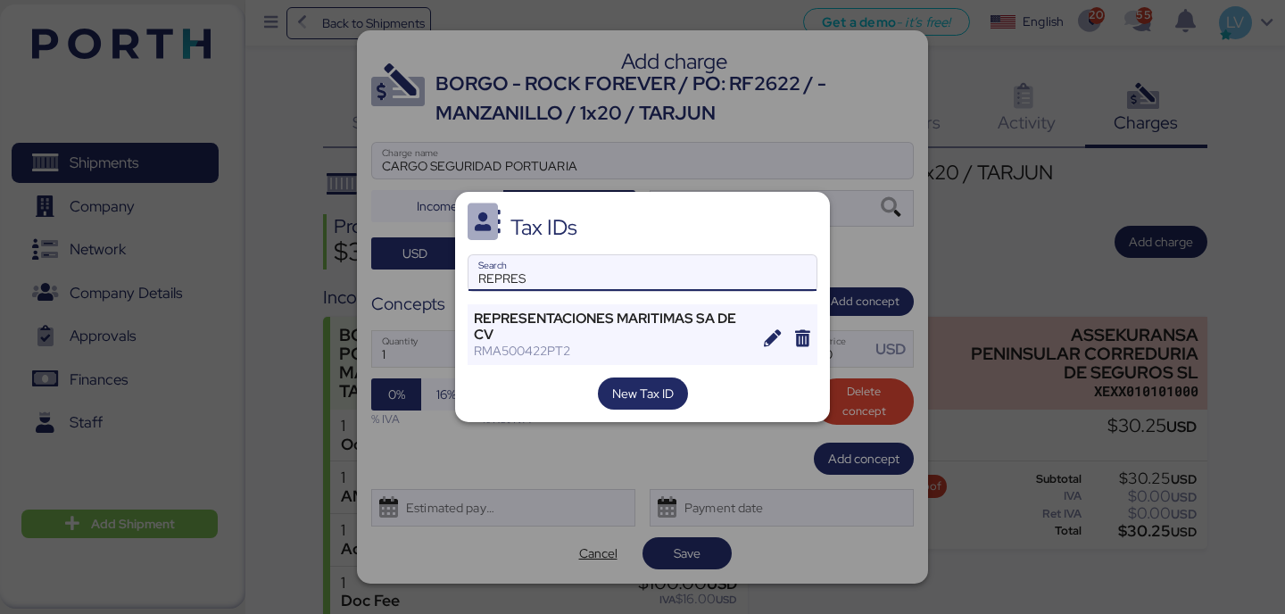
type input "REPRES"
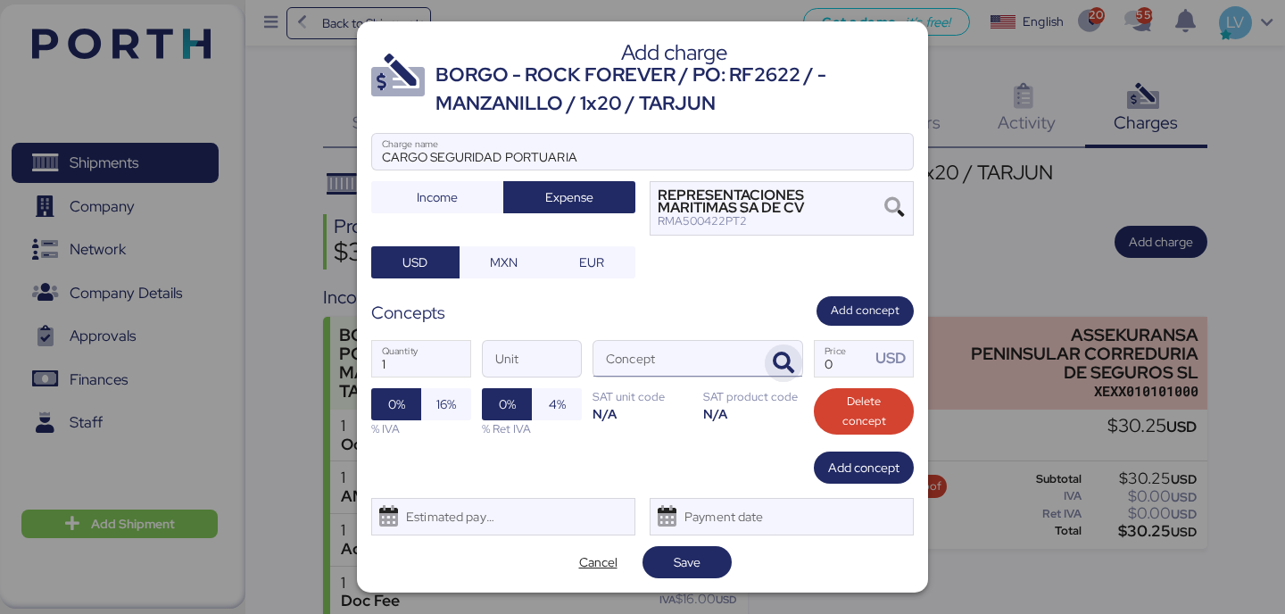
click at [795, 368] on span "button" at bounding box center [783, 362] width 37 height 37
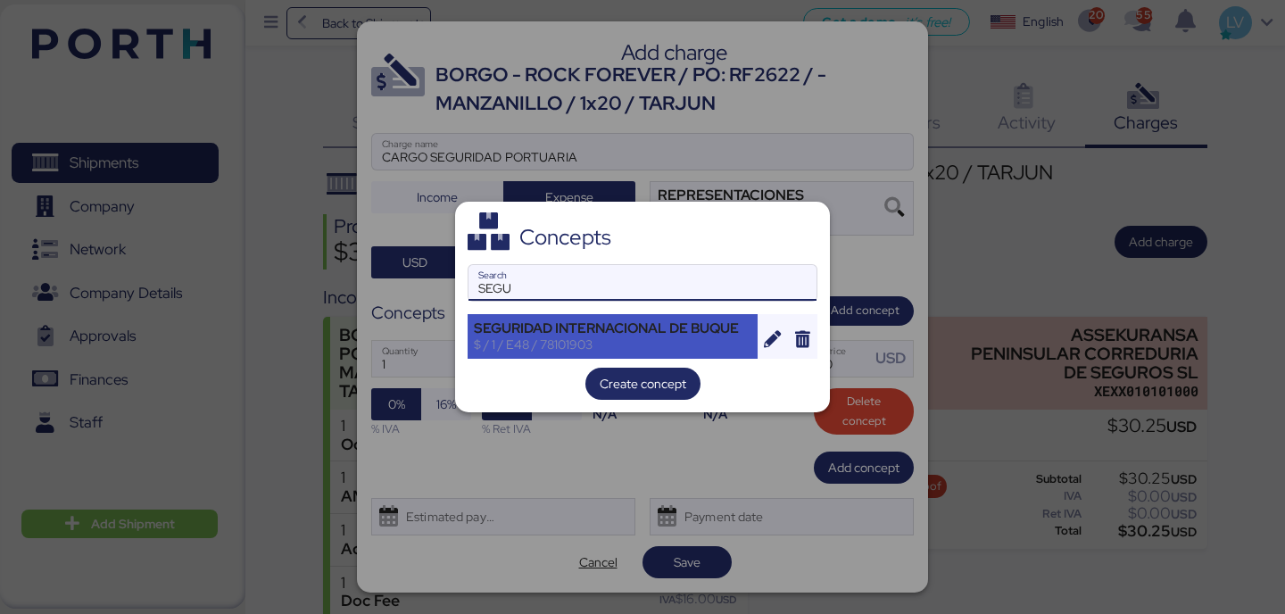
type input "SEGU"
click at [697, 336] on div "SEGURIDAD INTERNACIONAL DE BUQUE" at bounding box center [613, 328] width 278 height 16
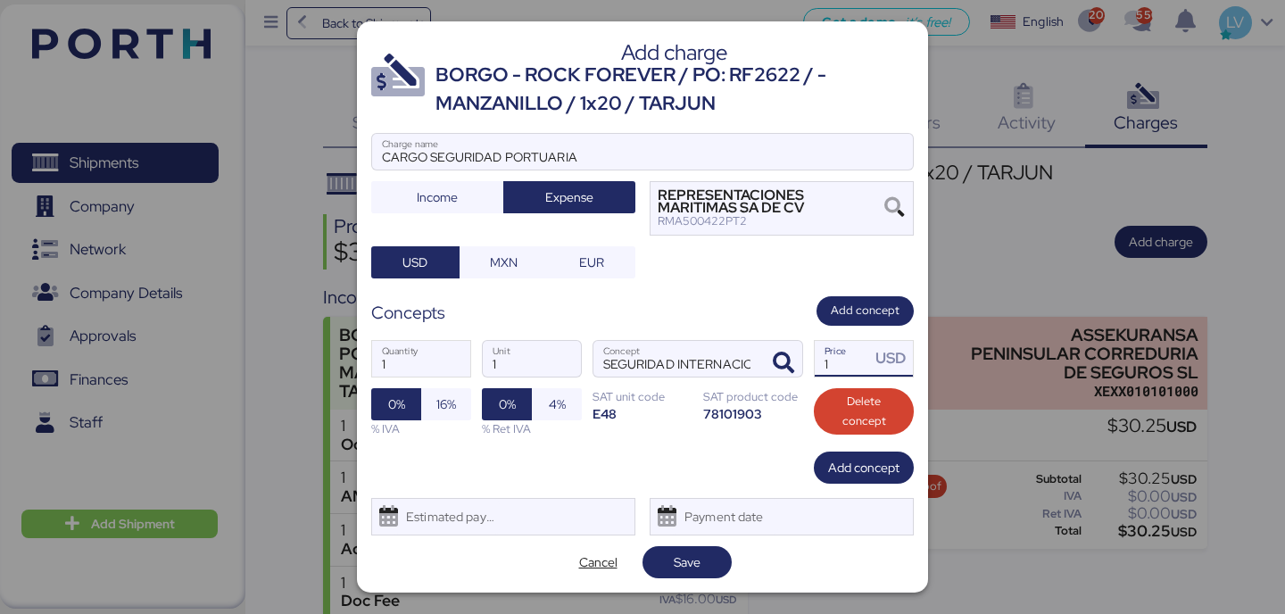
click at [831, 355] on input "1" at bounding box center [842, 359] width 55 height 36
type input "26"
click at [684, 552] on span "Save" at bounding box center [687, 561] width 27 height 21
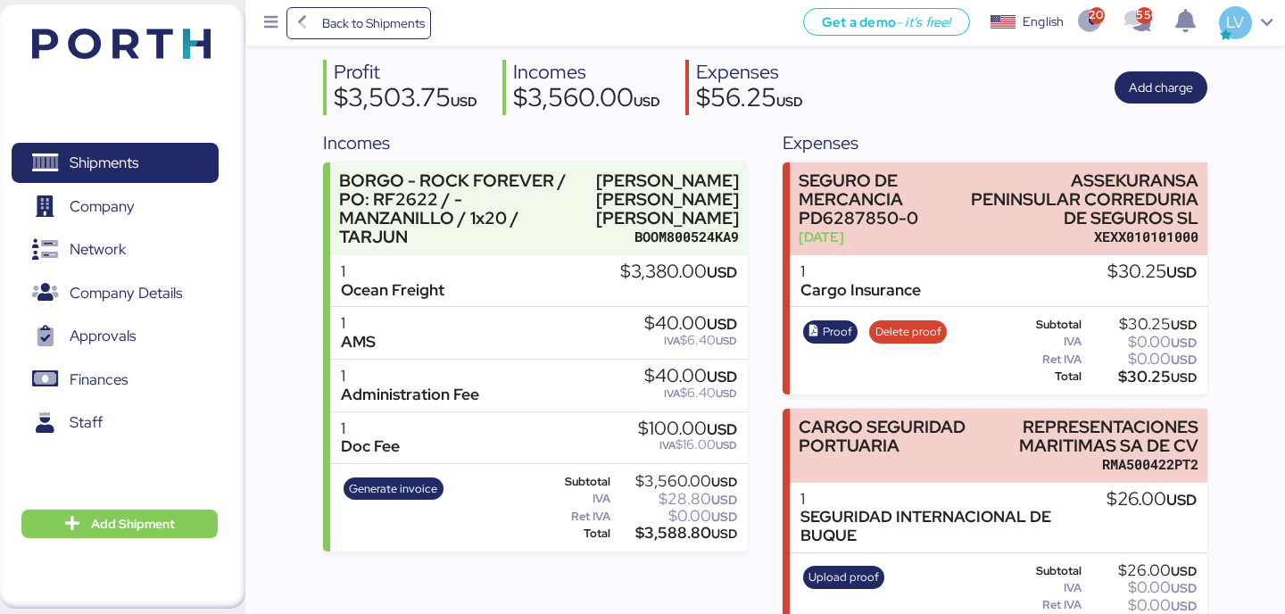
scroll to position [195, 0]
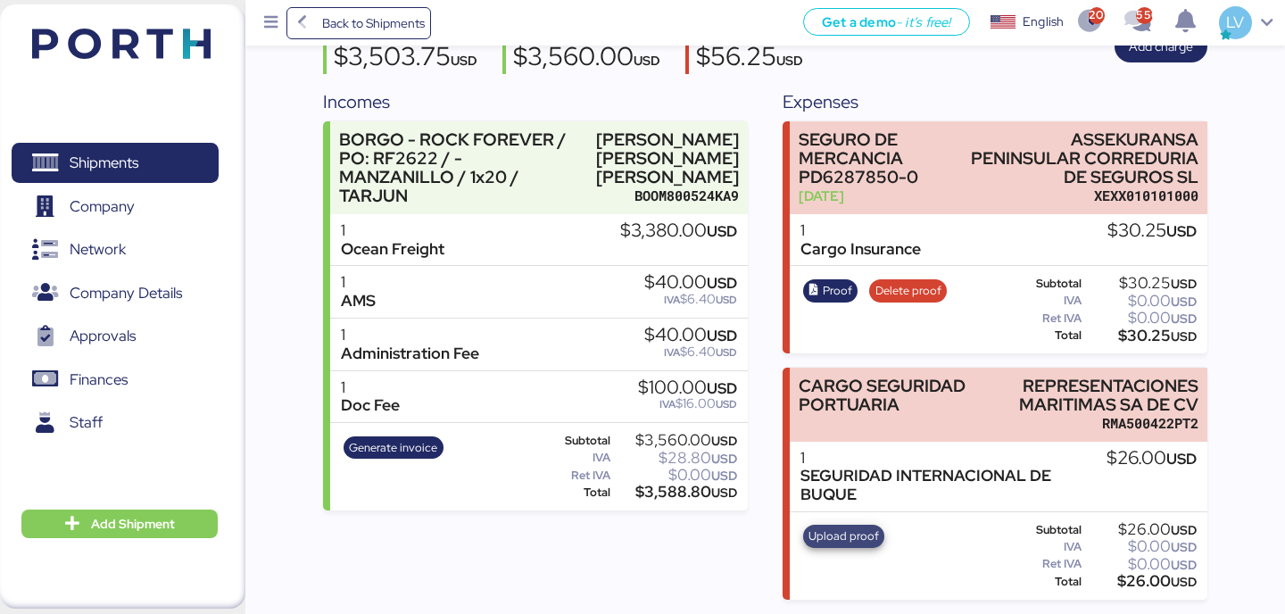
click at [852, 528] on span "Upload proof" at bounding box center [844, 537] width 70 height 20
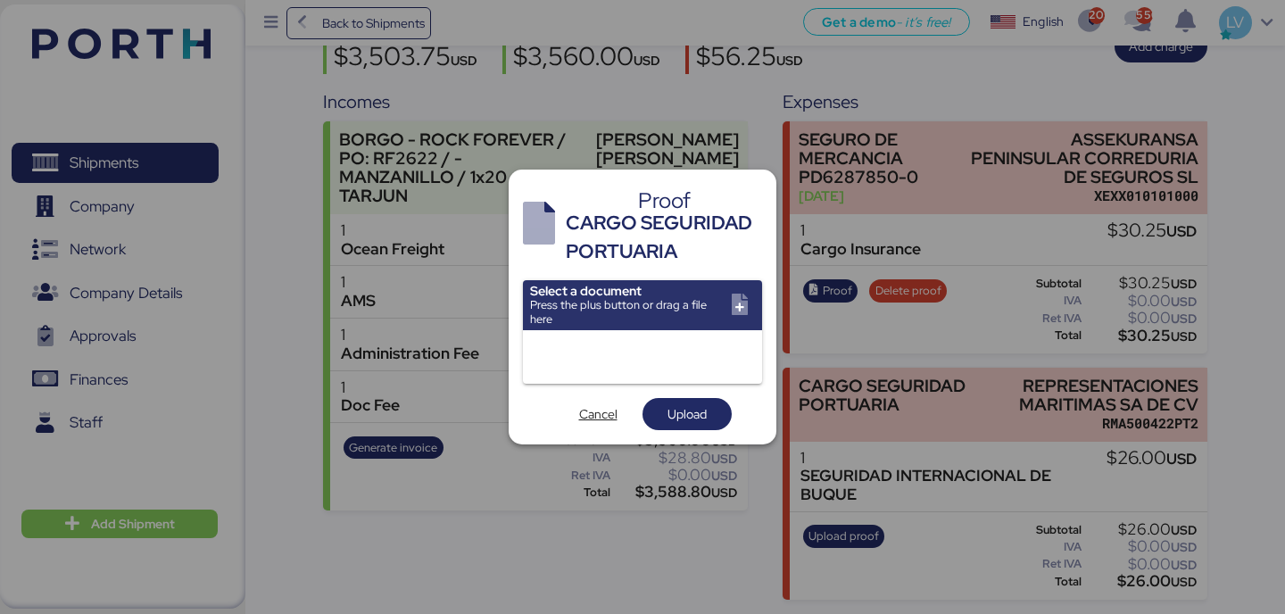
click at [615, 284] on input "file" at bounding box center [642, 305] width 239 height 50
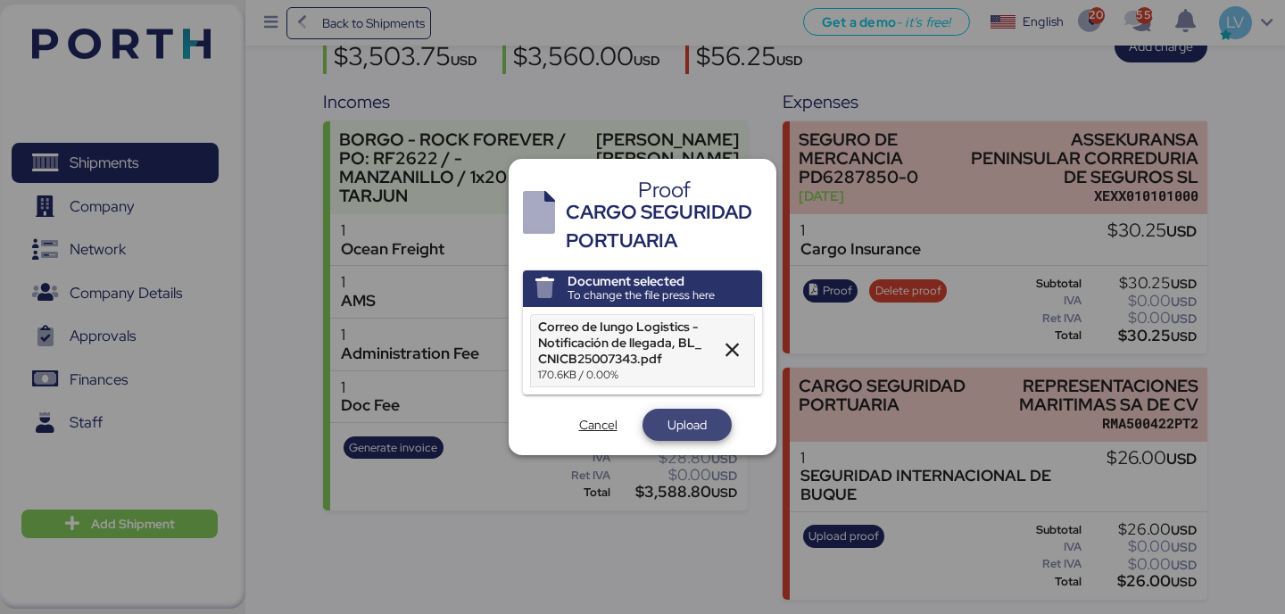
click at [673, 422] on span "Upload" at bounding box center [687, 424] width 39 height 21
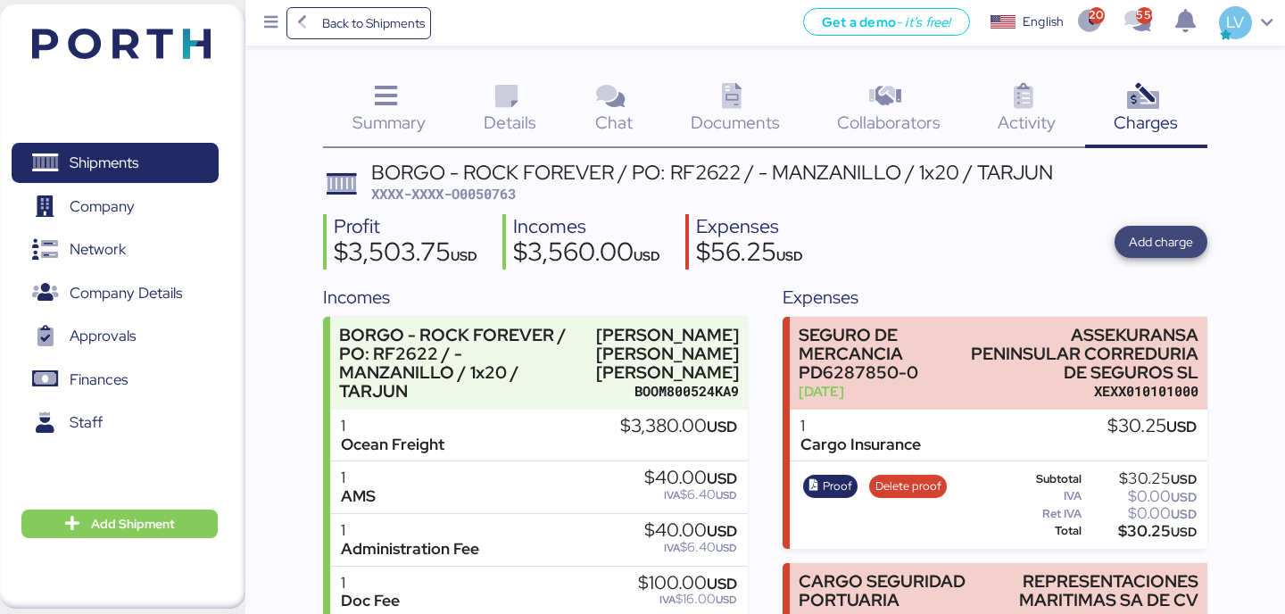
click at [1148, 244] on span "Add charge" at bounding box center [1161, 241] width 64 height 21
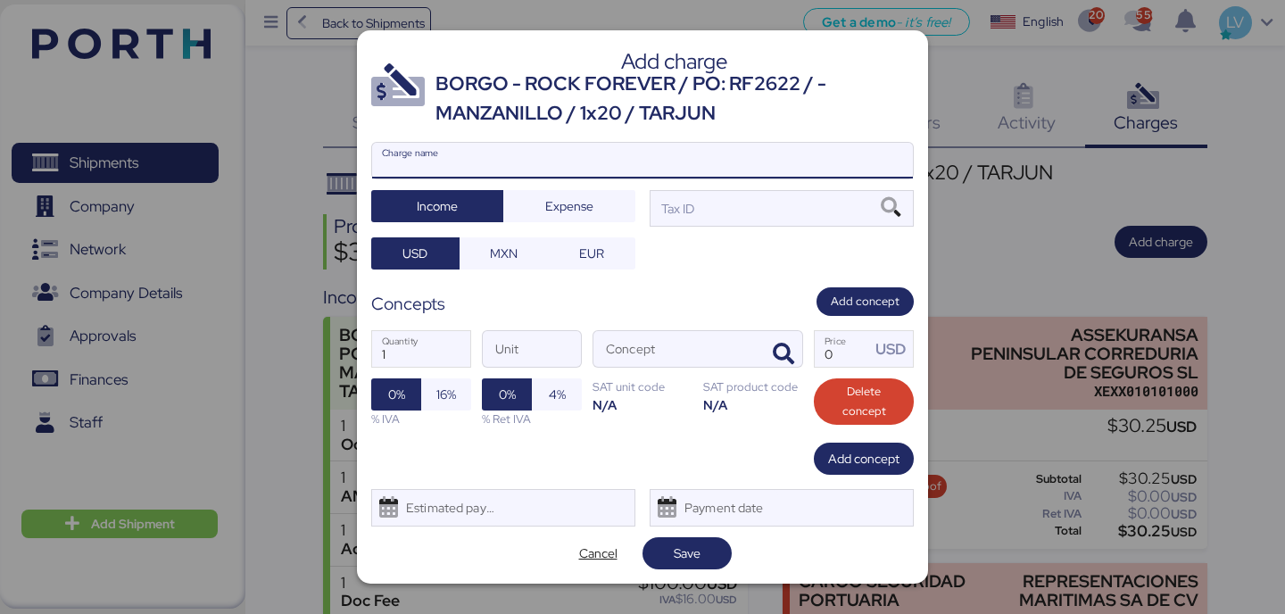
click at [637, 150] on input "Charge name" at bounding box center [642, 161] width 541 height 36
type input "l"
type input "LOCALES TC EN PESOS"
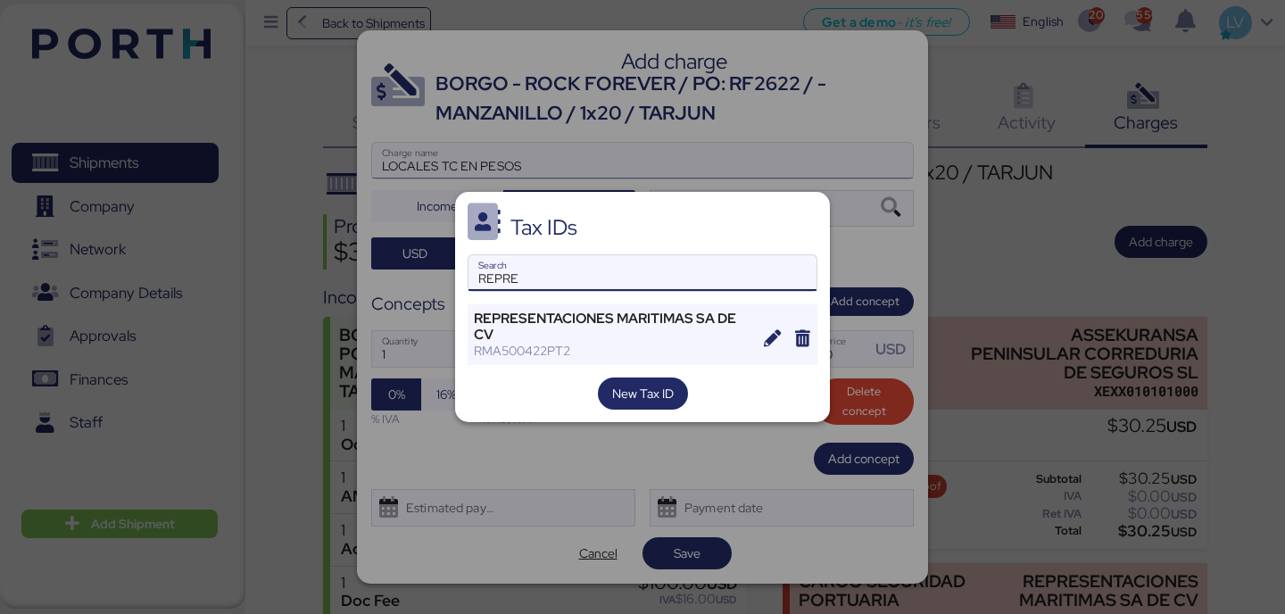
type input "REPRE"
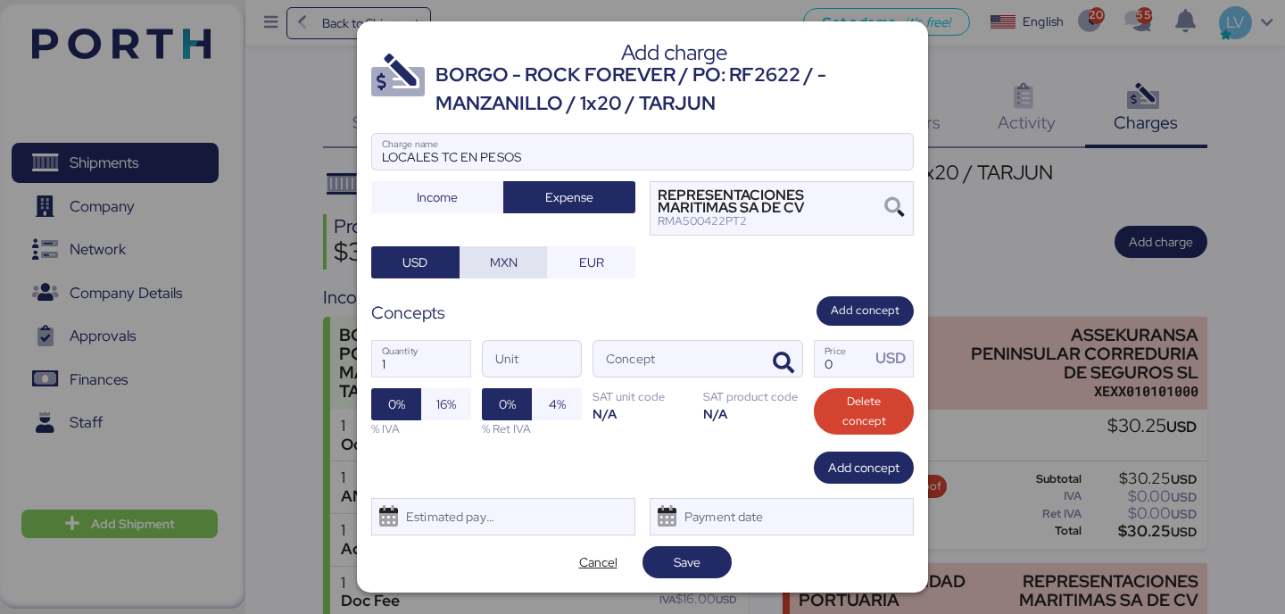
click at [526, 247] on span "MXN" at bounding box center [504, 262] width 88 height 32
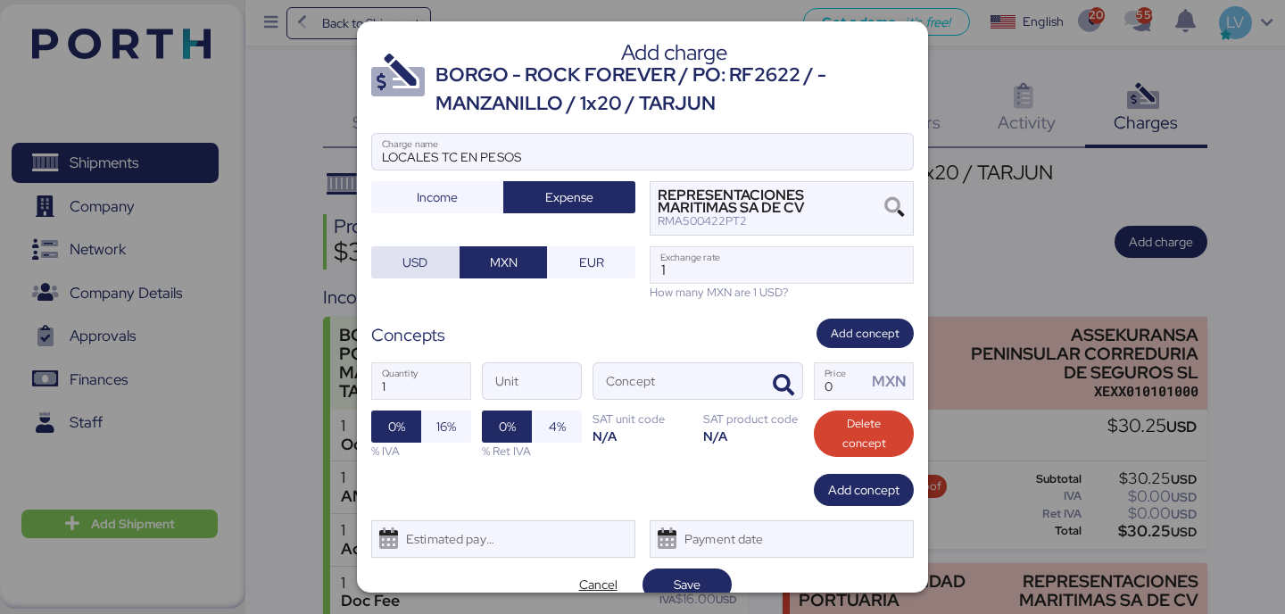
click at [444, 262] on span "USD" at bounding box center [415, 262] width 88 height 32
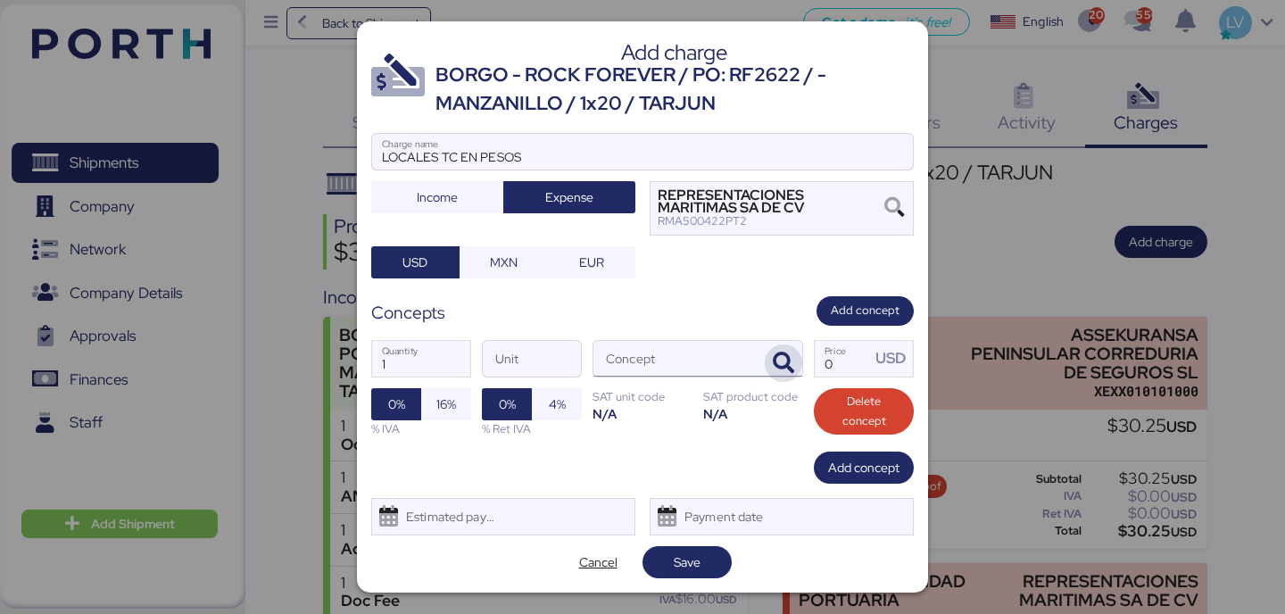
click at [798, 356] on span "button" at bounding box center [783, 362] width 37 height 37
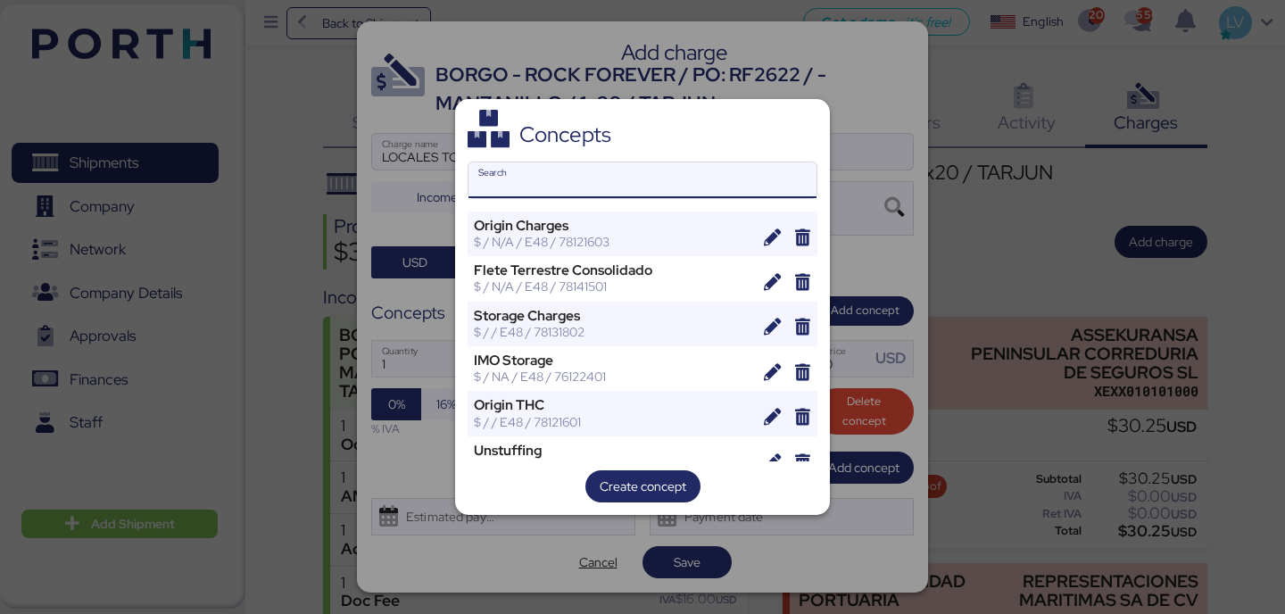
click at [646, 187] on input "Search" at bounding box center [643, 180] width 348 height 36
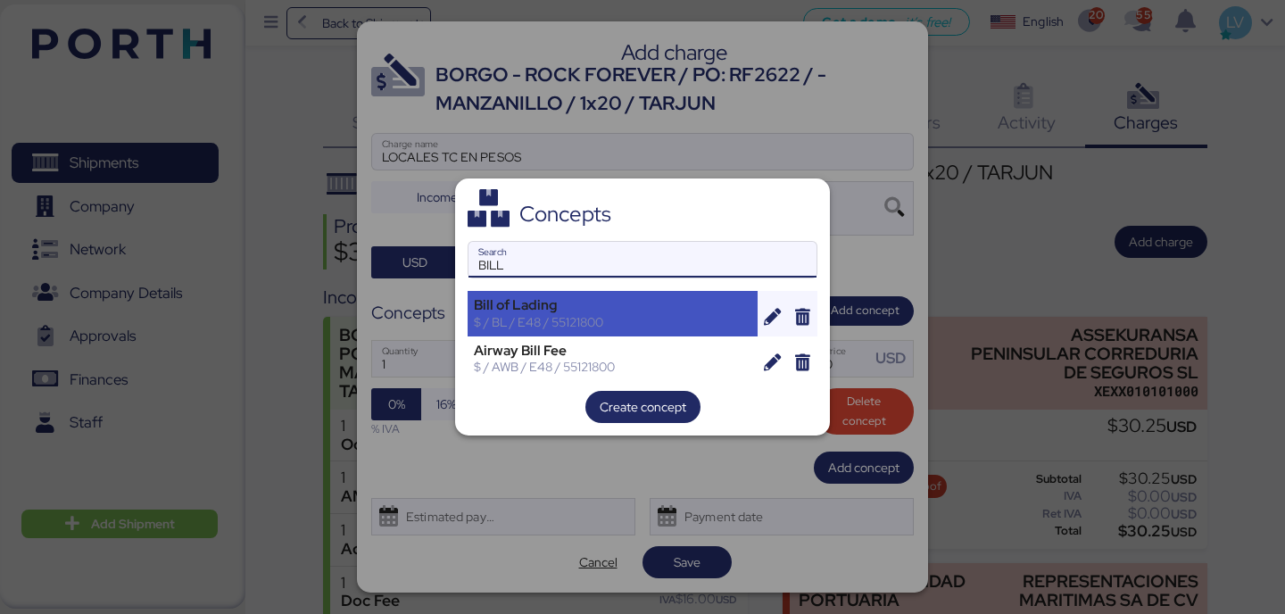
type input "BILL"
click at [562, 319] on div "$ / BL / E48 / 55121800" at bounding box center [613, 322] width 278 height 16
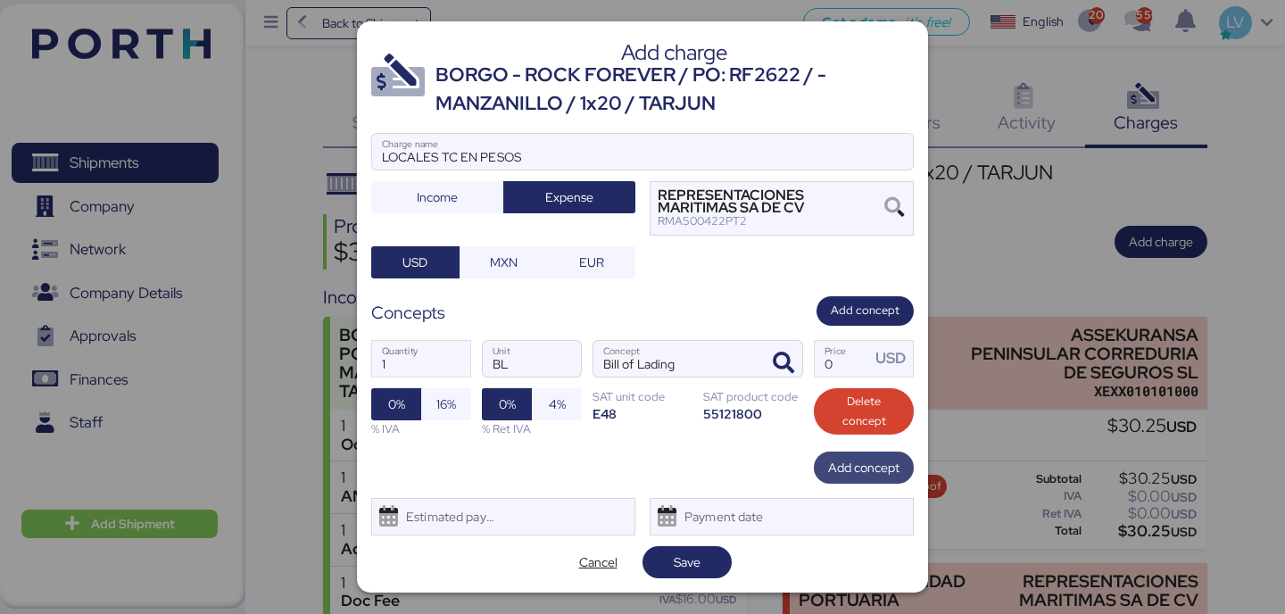
click at [858, 466] on span "Add concept" at bounding box center [863, 467] width 71 height 21
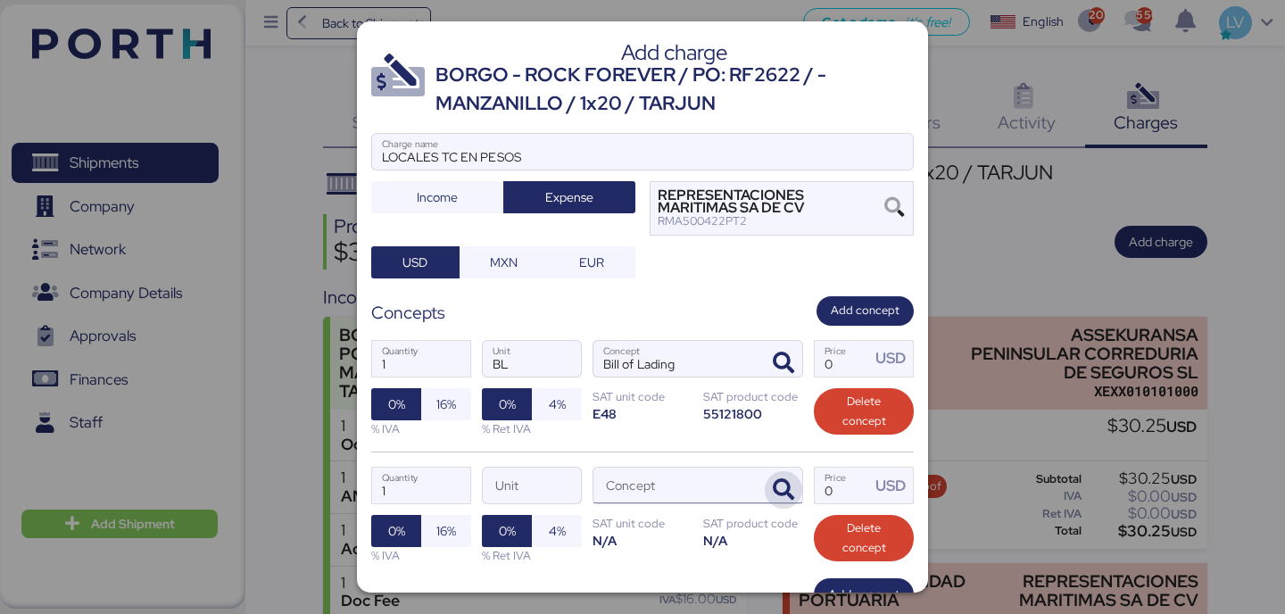
click at [771, 480] on span "button" at bounding box center [783, 489] width 37 height 37
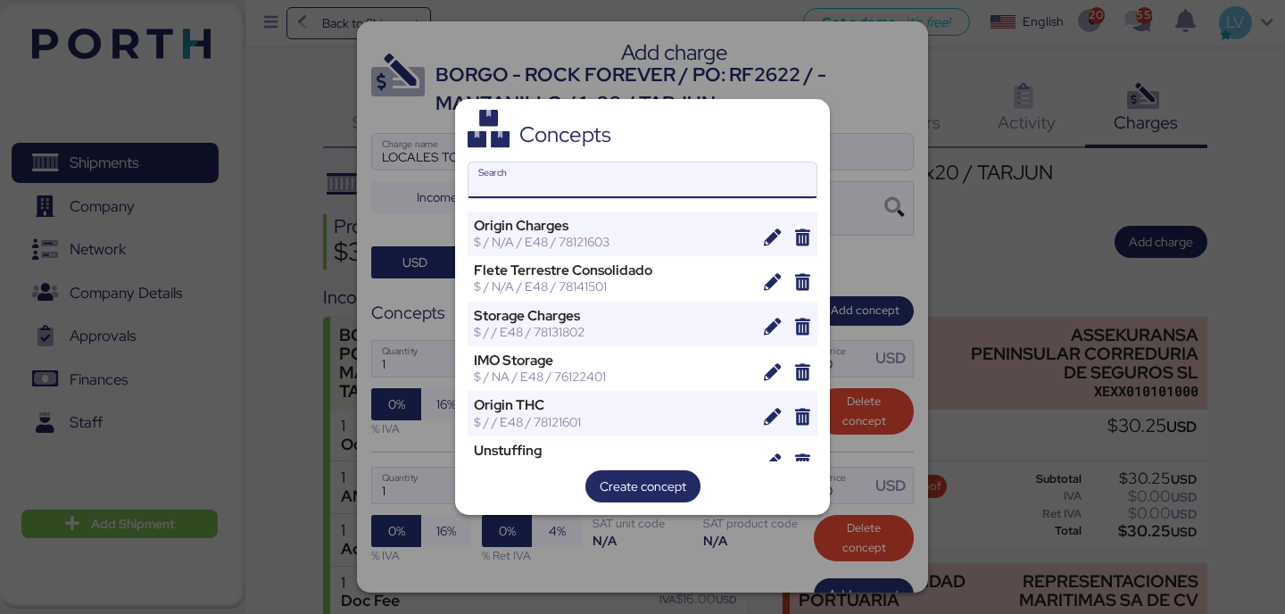
type input "C"
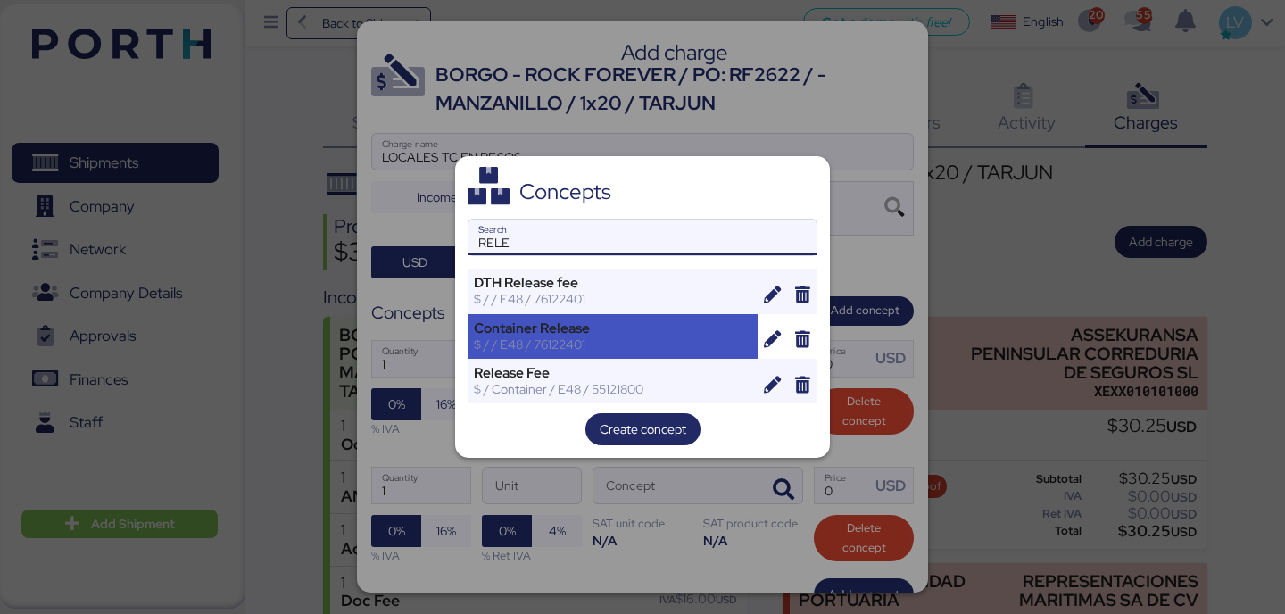
type input "RELE"
click at [711, 336] on div "$ / / E48 / 76122401" at bounding box center [613, 344] width 278 height 16
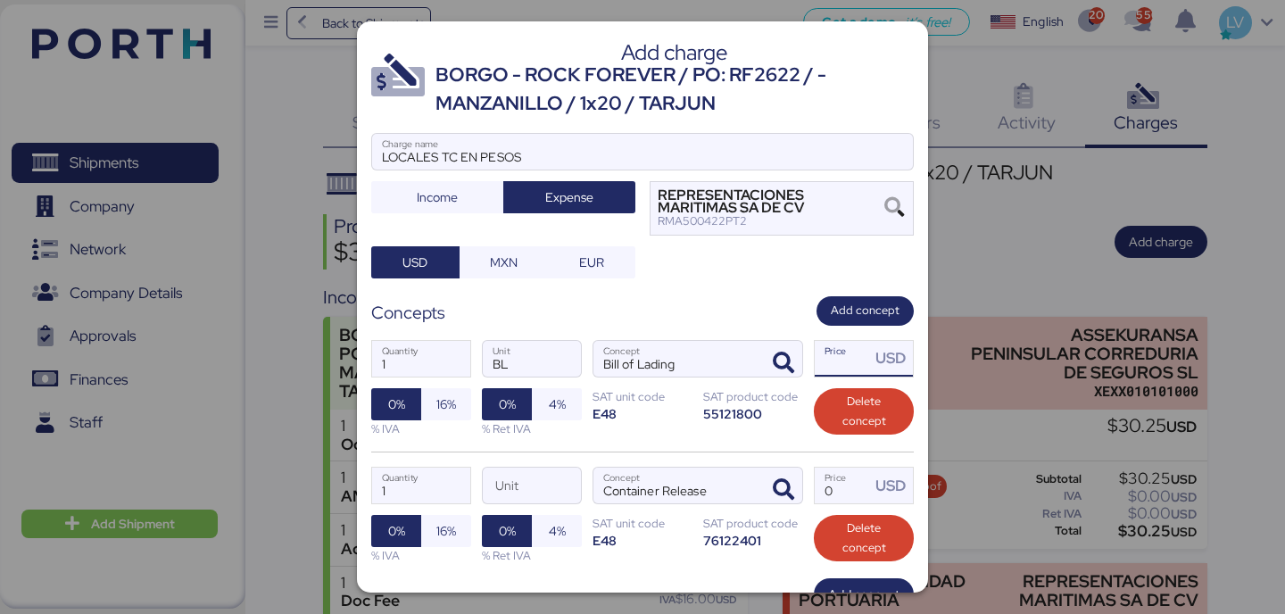
click at [839, 361] on input "Price USD" at bounding box center [842, 359] width 55 height 36
type input "80"
click at [839, 497] on input "Price USD" at bounding box center [842, 486] width 55 height 36
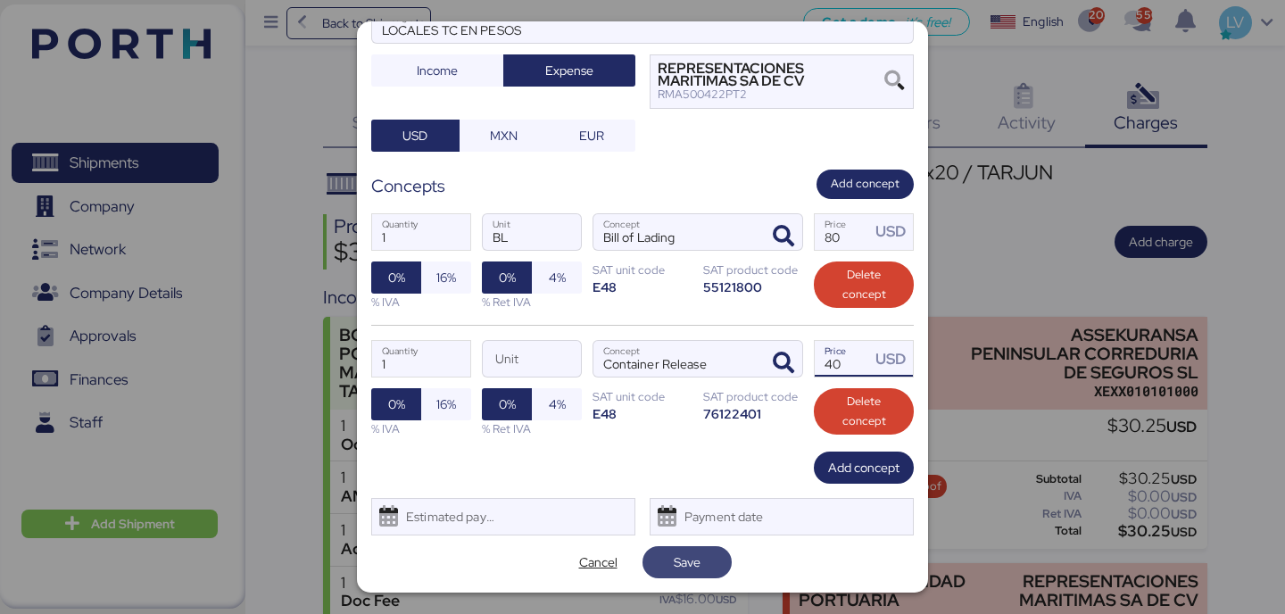
type input "40"
click at [684, 560] on span "Save" at bounding box center [687, 561] width 27 height 21
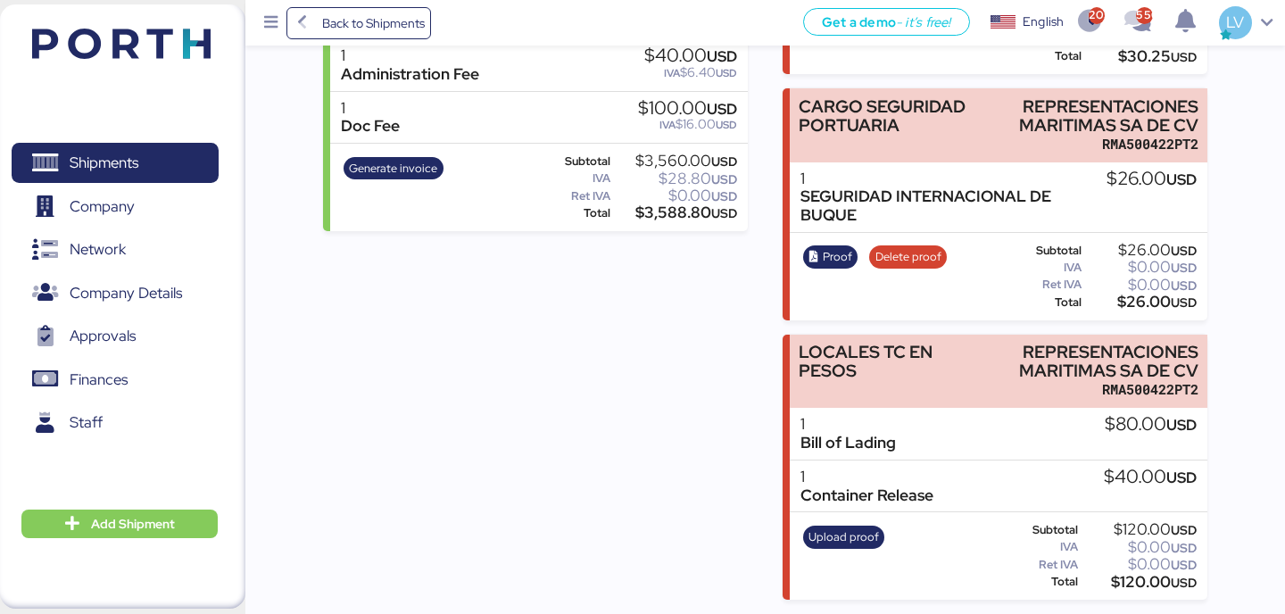
scroll to position [0, 0]
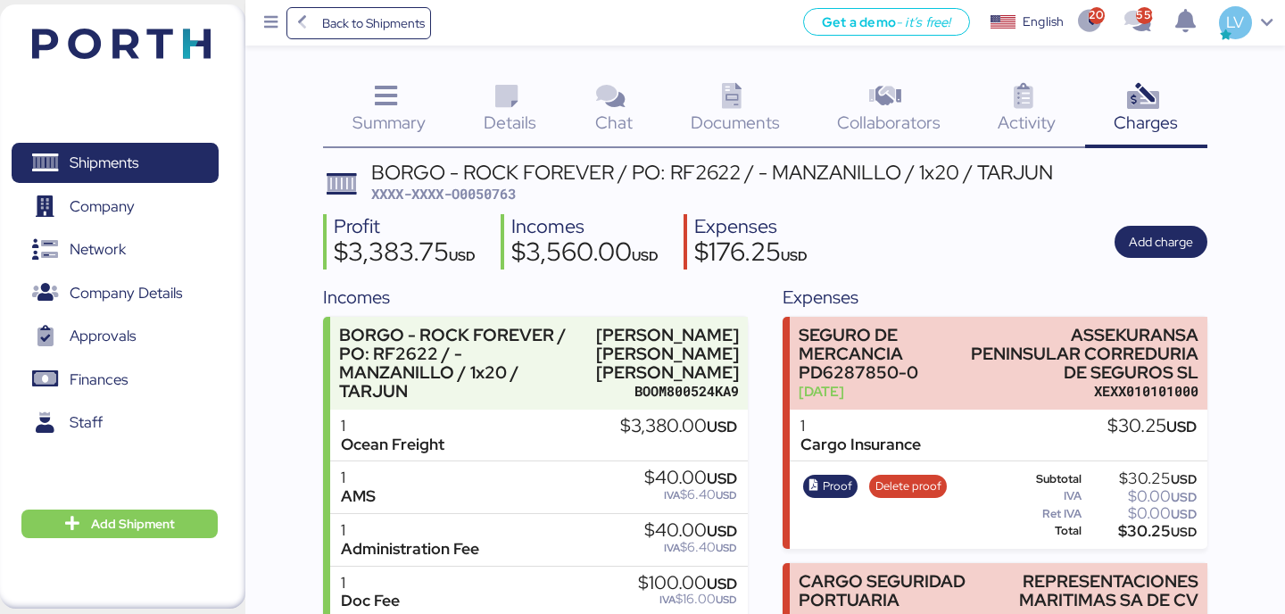
click at [465, 195] on span "XXXX-XXXX-O0050763" at bounding box center [443, 194] width 145 height 18
copy span "O0050763"
